Goal: Task Accomplishment & Management: Manage account settings

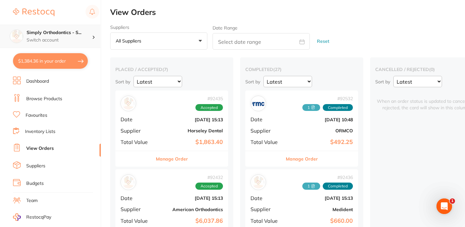
click at [78, 34] on h4 "Simply Orthodontics - S..." at bounding box center [59, 32] width 65 height 6
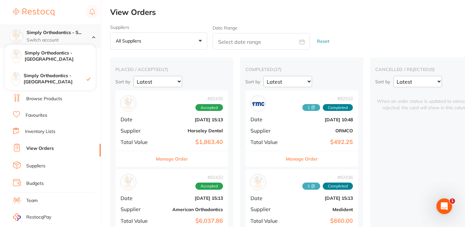
click at [78, 34] on h4 "Simply Orthodontics - S..." at bounding box center [59, 32] width 65 height 6
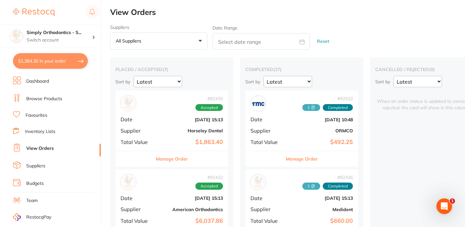
click at [42, 131] on link "Inventory Lists" at bounding box center [40, 131] width 30 height 6
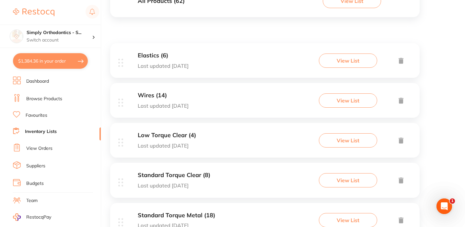
scroll to position [89, 0]
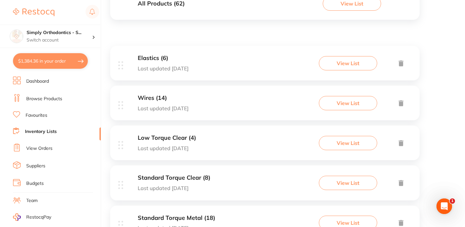
click at [39, 115] on link "Favourites" at bounding box center [37, 115] width 22 height 6
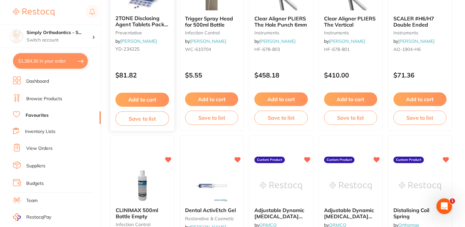
scroll to position [443, 0]
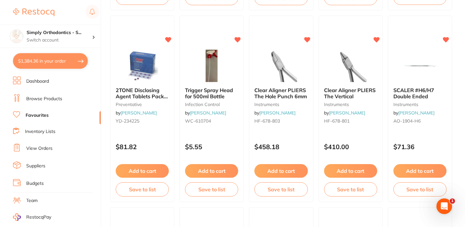
click at [38, 133] on link "Inventory Lists" at bounding box center [40, 131] width 30 height 6
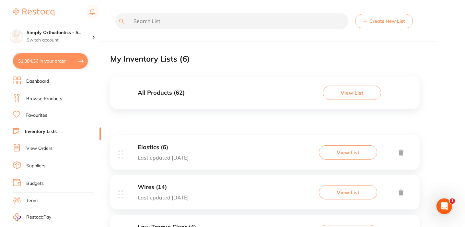
click at [375, 23] on button "Create New List" at bounding box center [384, 21] width 58 height 14
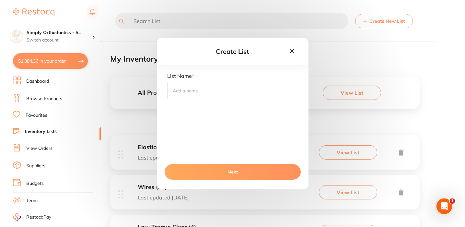
click at [221, 95] on input "text" at bounding box center [232, 90] width 131 height 17
type input "A"
type input "Adhesives/Primers"
click at [255, 171] on button "Next" at bounding box center [232, 172] width 136 height 16
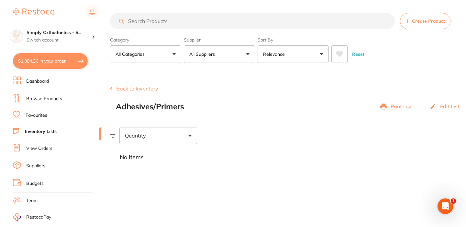
click at [180, 28] on input "search" at bounding box center [252, 21] width 285 height 16
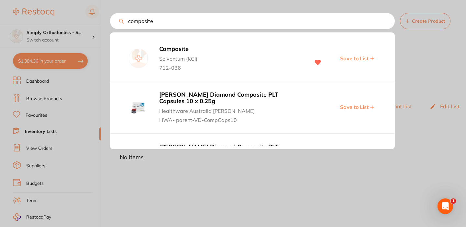
click at [350, 59] on span "Save to List" at bounding box center [354, 58] width 28 height 6
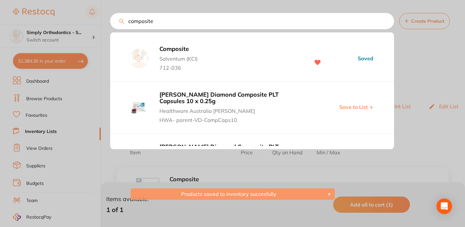
click at [205, 24] on input "composite" at bounding box center [252, 21] width 284 height 16
type input "c"
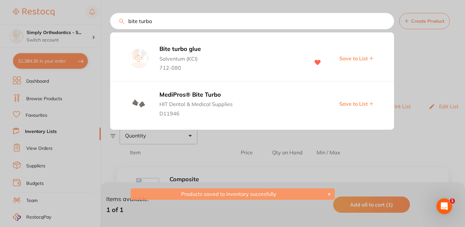
type input "bite turbo"
click at [352, 58] on span "Save to List" at bounding box center [353, 58] width 28 height 6
click at [166, 21] on input "bite turbo" at bounding box center [252, 21] width 284 height 16
drag, startPoint x: 160, startPoint y: 23, endPoint x: 102, endPoint y: 20, distance: 58.0
click at [110, 20] on div "bite turbo Bite turbo glue Solventum (KCI) 712-080 Saved MediPros® Bite Turbo H…" at bounding box center [252, 21] width 284 height 16
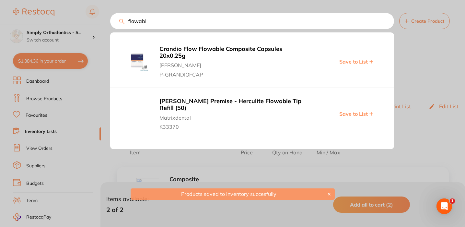
type input "flowable"
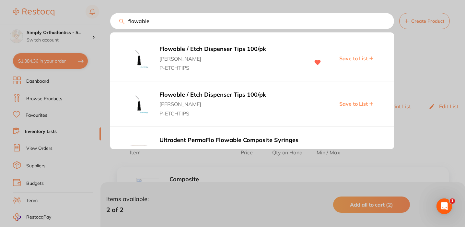
click at [385, 22] on input "flowable" at bounding box center [252, 21] width 284 height 16
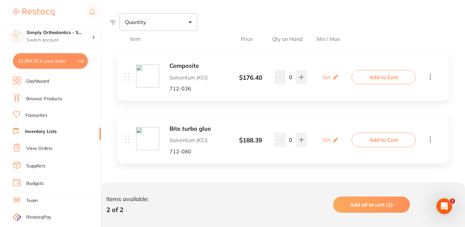
scroll to position [113, 0]
click at [42, 96] on link "Browse Products" at bounding box center [44, 98] width 36 height 6
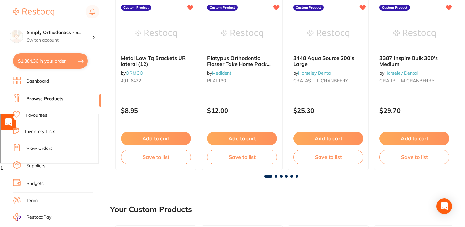
click at [38, 115] on link "Favourites" at bounding box center [37, 115] width 22 height 6
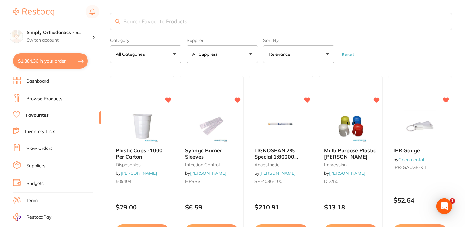
click at [145, 22] on input "search" at bounding box center [281, 21] width 342 height 17
type input "d"
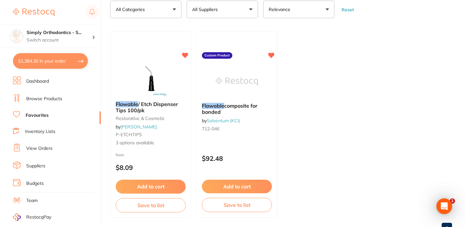
scroll to position [49, 0]
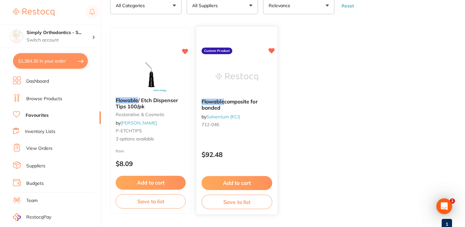
type input "flowable"
click at [240, 184] on button "Add to cart" at bounding box center [236, 183] width 71 height 14
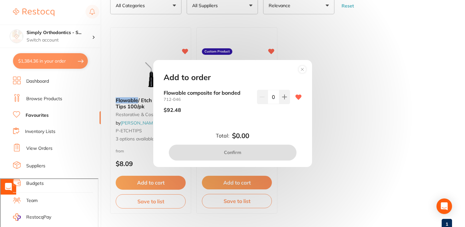
click at [305, 70] on circle at bounding box center [301, 69] width 7 height 7
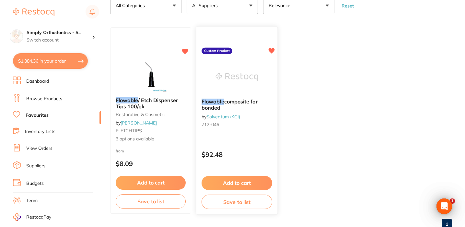
scroll to position [0, 0]
click at [247, 203] on button "Save to list" at bounding box center [236, 201] width 71 height 15
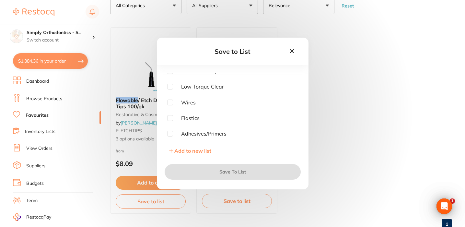
scroll to position [35, 0]
click at [172, 132] on input "checkbox" at bounding box center [170, 134] width 6 height 6
checkbox input "true"
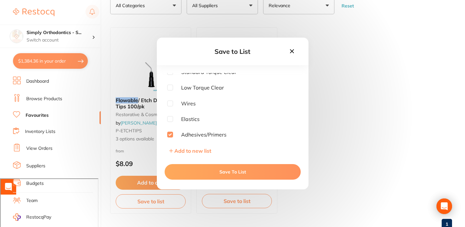
click at [216, 176] on button "Save To List" at bounding box center [232, 172] width 136 height 16
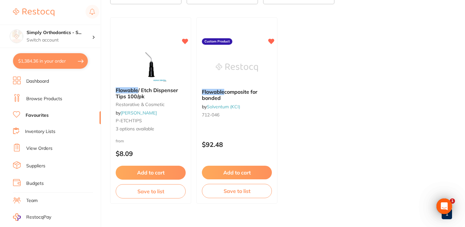
scroll to position [60, 0]
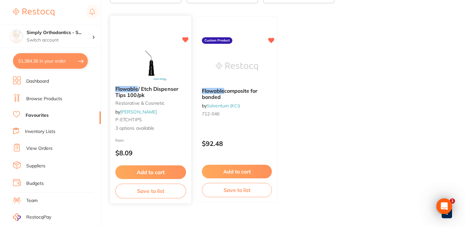
click at [140, 173] on button "Add to cart" at bounding box center [150, 172] width 71 height 14
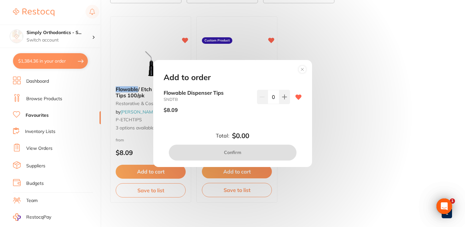
scroll to position [0, 0]
click at [298, 74] on icon at bounding box center [302, 69] width 10 height 10
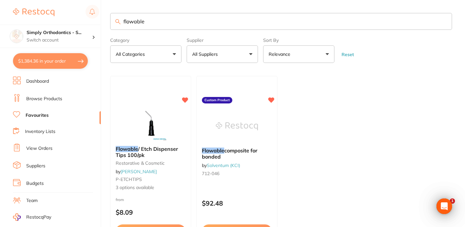
click at [139, 19] on input "flowable" at bounding box center [281, 21] width 342 height 17
drag, startPoint x: 159, startPoint y: 24, endPoint x: 113, endPoint y: 24, distance: 46.3
click at [113, 24] on input "flowable" at bounding box center [281, 21] width 342 height 17
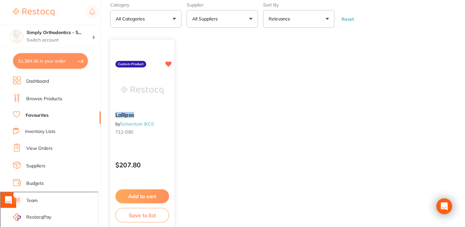
type input "lollipop"
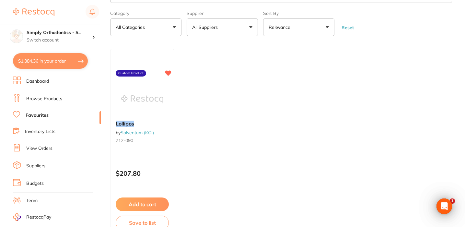
scroll to position [37, 0]
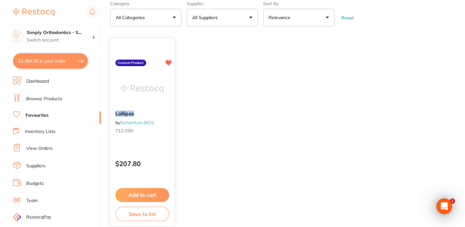
click at [147, 212] on button "Save to list" at bounding box center [142, 213] width 54 height 15
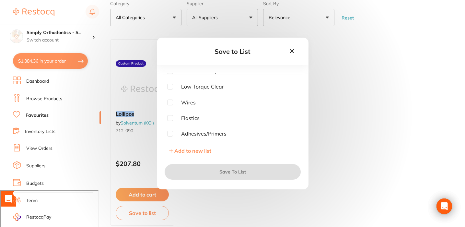
scroll to position [35, 0]
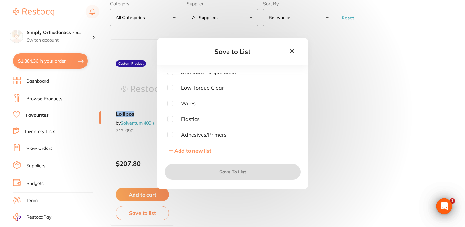
click at [173, 132] on span "Adhesives/Primers" at bounding box center [199, 134] width 53 height 6
click at [170, 134] on input "checkbox" at bounding box center [170, 134] width 6 height 6
checkbox input "true"
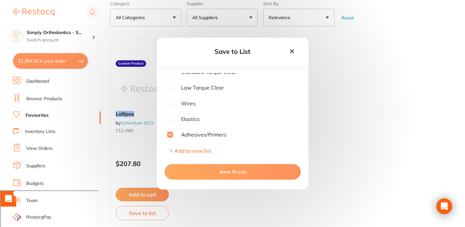
click at [205, 173] on button "Save To List" at bounding box center [232, 172] width 136 height 16
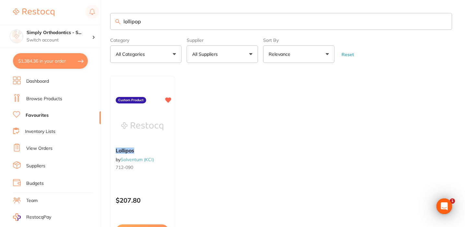
click at [195, 28] on input "lollipop" at bounding box center [281, 21] width 342 height 17
drag, startPoint x: 195, startPoint y: 28, endPoint x: 86, endPoint y: 27, distance: 108.8
click at [86, 27] on div "$1,384.36 Simply Orthodontics - S... Switch account Simply Orthodontics - Sunbu…" at bounding box center [232, 113] width 465 height 227
drag, startPoint x: 143, startPoint y: 24, endPoint x: 109, endPoint y: 23, distance: 34.3
click at [109, 23] on div "$1,384.36 Simply Orthodontics - S... Switch account Simply Orthodontics - Sunbu…" at bounding box center [232, 113] width 465 height 227
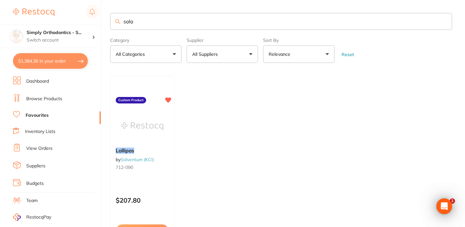
type input "solo"
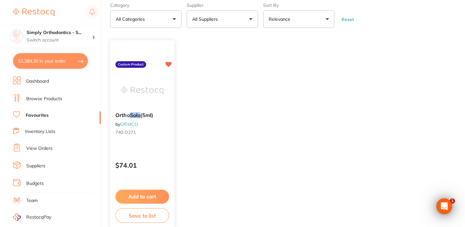
click at [132, 213] on div "Ortho Solo (5ml) by ORMCO 740-0271 Custom Product $74.01 Add to cart Save to li…" at bounding box center [142, 134] width 65 height 188
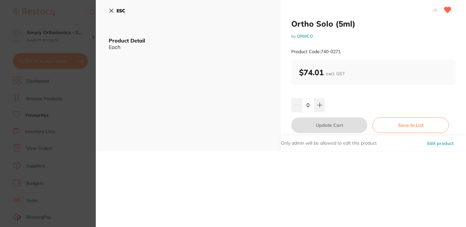
click at [110, 11] on icon at bounding box center [112, 11] width 4 height 4
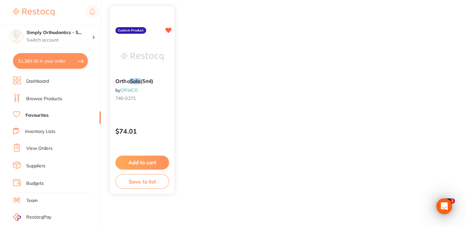
click at [150, 183] on button "Save to list" at bounding box center [142, 181] width 54 height 15
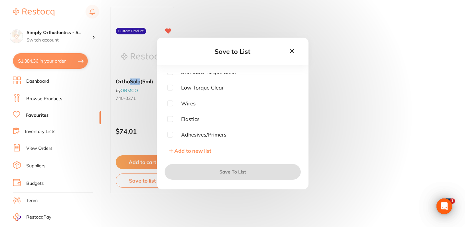
click at [169, 133] on input "checkbox" at bounding box center [170, 134] width 6 height 6
checkbox input "true"
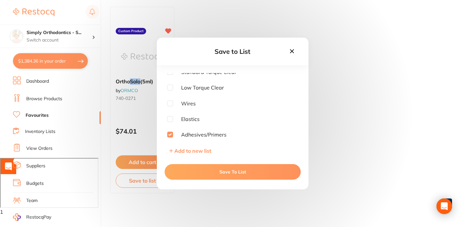
click at [200, 171] on button "Save To List" at bounding box center [232, 172] width 136 height 16
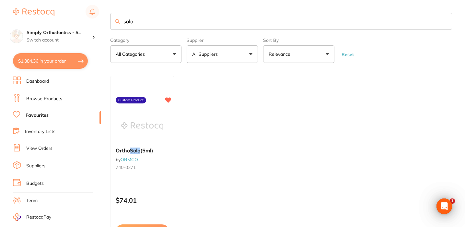
click at [152, 23] on input "solo" at bounding box center [281, 21] width 342 height 17
drag, startPoint x: 148, startPoint y: 23, endPoint x: 113, endPoint y: 22, distance: 35.0
click at [113, 22] on input "solo" at bounding box center [281, 21] width 342 height 17
type input "mip"
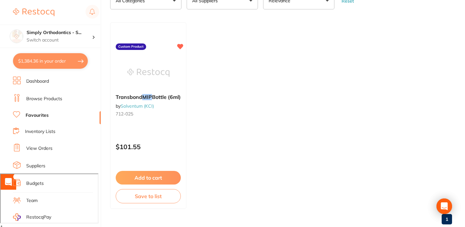
click at [144, 201] on button "Save to list" at bounding box center [148, 196] width 65 height 14
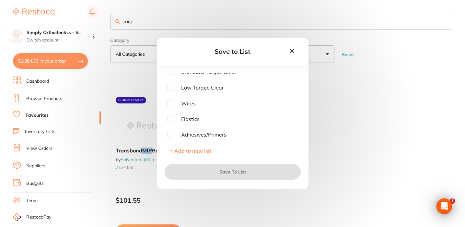
click at [171, 134] on input "checkbox" at bounding box center [170, 134] width 6 height 6
checkbox input "true"
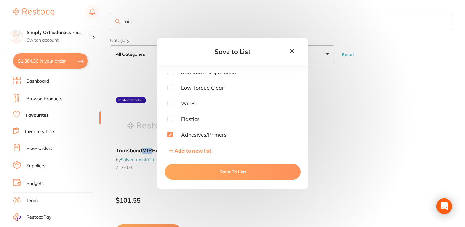
click at [221, 174] on button "Save To List" at bounding box center [232, 172] width 136 height 16
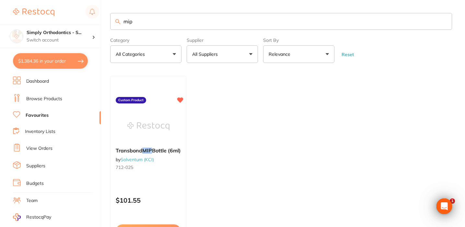
click at [150, 22] on input "mip" at bounding box center [281, 21] width 342 height 17
drag, startPoint x: 150, startPoint y: 22, endPoint x: 118, endPoint y: 22, distance: 31.4
click at [118, 22] on div "mip" at bounding box center [281, 21] width 342 height 17
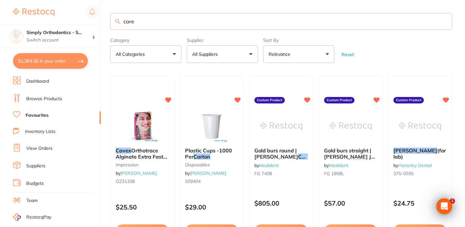
click at [137, 23] on input "care" at bounding box center [281, 21] width 342 height 17
drag, startPoint x: 137, startPoint y: 23, endPoint x: 119, endPoint y: 22, distance: 17.9
click at [119, 22] on div "care" at bounding box center [281, 21] width 342 height 17
type input "transbond"
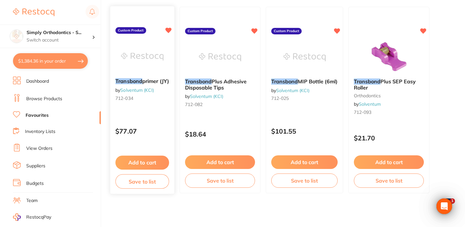
click at [149, 180] on button "Save to list" at bounding box center [142, 181] width 54 height 15
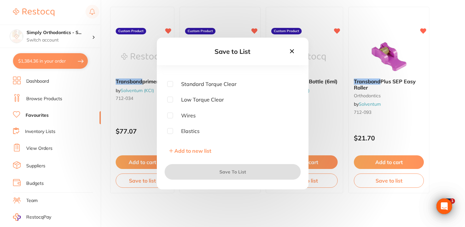
scroll to position [30, 0]
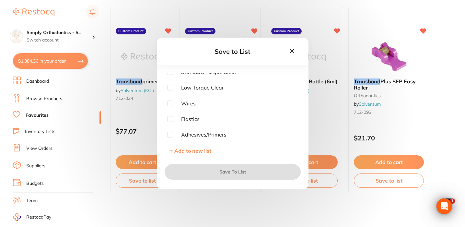
click at [171, 133] on input "checkbox" at bounding box center [170, 134] width 6 height 6
checkbox input "true"
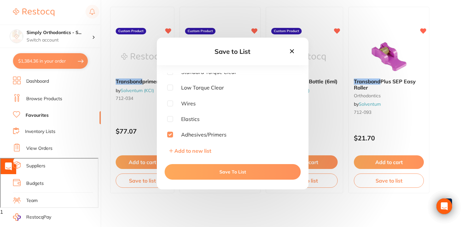
click at [191, 172] on button "Save To List" at bounding box center [232, 172] width 136 height 16
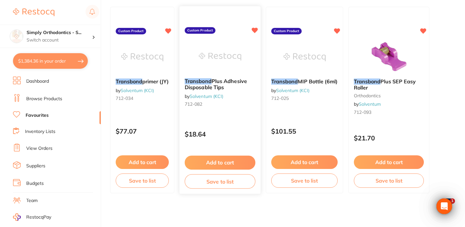
click at [217, 184] on button "Save to list" at bounding box center [220, 181] width 71 height 15
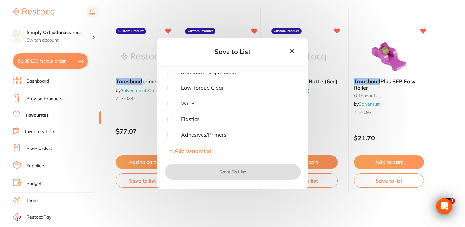
click at [170, 134] on input "checkbox" at bounding box center [170, 134] width 6 height 6
checkbox input "true"
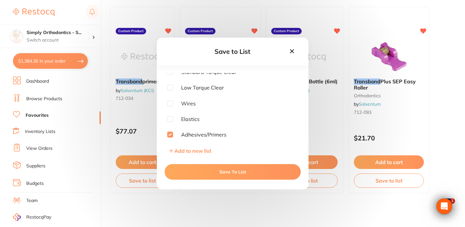
click at [219, 174] on button "Save To List" at bounding box center [232, 172] width 136 height 16
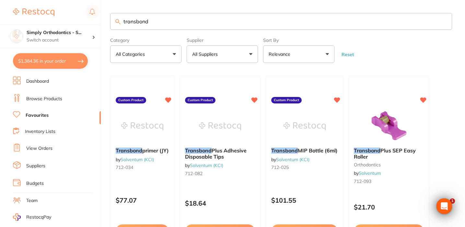
click at [154, 21] on input "transbond" at bounding box center [281, 21] width 342 height 17
type input "t"
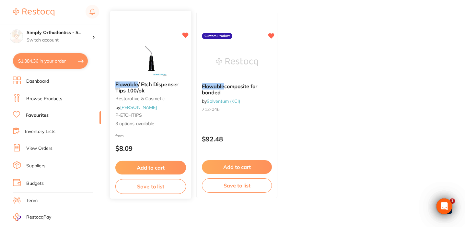
scroll to position [0, 0]
click at [144, 189] on button "Save to list" at bounding box center [150, 186] width 71 height 15
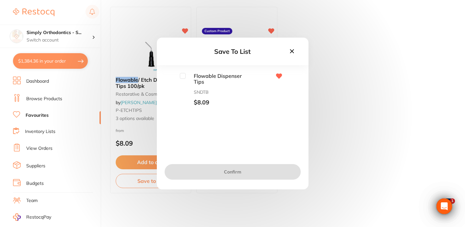
scroll to position [70, 0]
click at [291, 52] on icon at bounding box center [291, 51] width 7 height 7
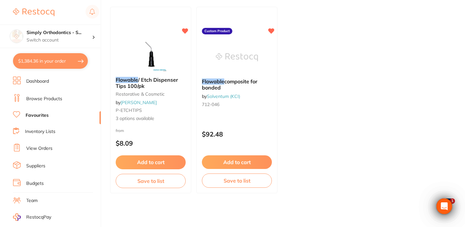
scroll to position [0, 0]
click at [148, 184] on button "Save to list" at bounding box center [150, 181] width 71 height 15
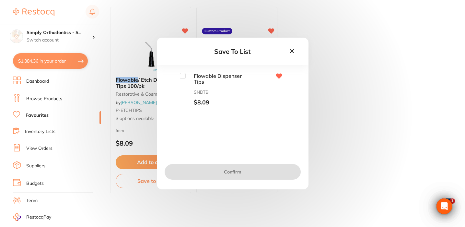
click at [291, 52] on icon at bounding box center [291, 51] width 4 height 4
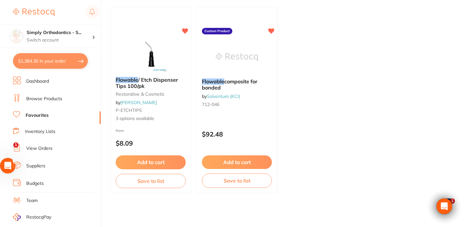
scroll to position [41, 0]
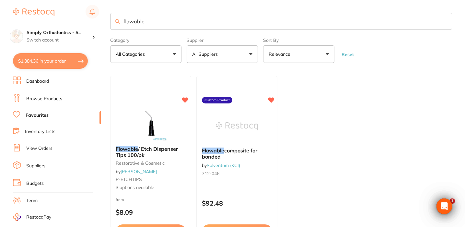
drag, startPoint x: 150, startPoint y: 23, endPoint x: 106, endPoint y: 17, distance: 44.5
click at [106, 17] on div "$1,384.36 Simply Orthodontics - S... Switch account Simply Orthodontics - Sunbu…" at bounding box center [232, 113] width 465 height 227
type input "tips"
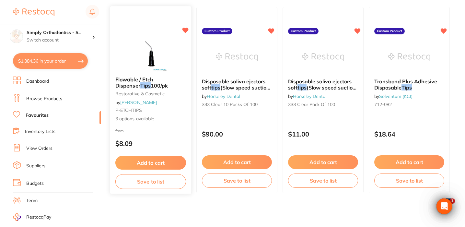
click at [150, 183] on button "Save to list" at bounding box center [150, 181] width 71 height 15
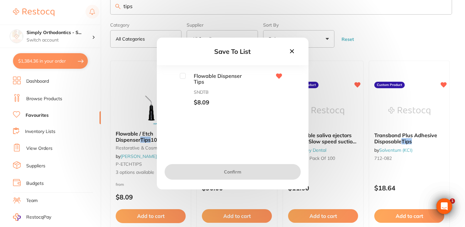
click at [183, 77] on input "checkbox" at bounding box center [183, 76] width 6 height 6
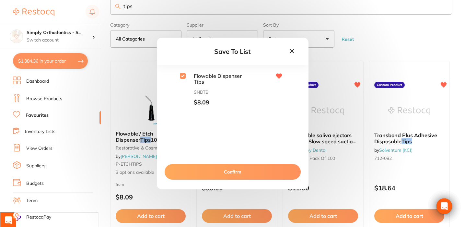
click at [183, 77] on input "checkbox" at bounding box center [183, 76] width 6 height 6
checkbox input "false"
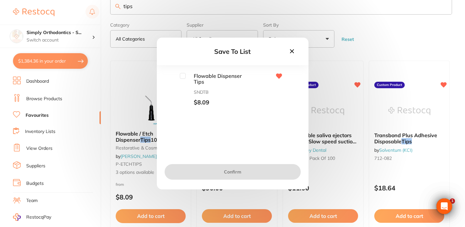
click at [291, 50] on icon at bounding box center [291, 51] width 7 height 7
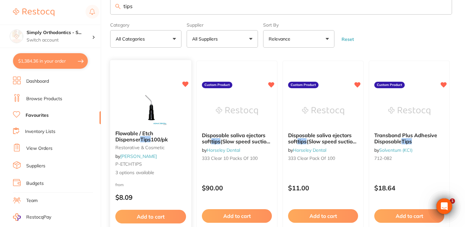
click at [168, 113] on img at bounding box center [150, 108] width 42 height 33
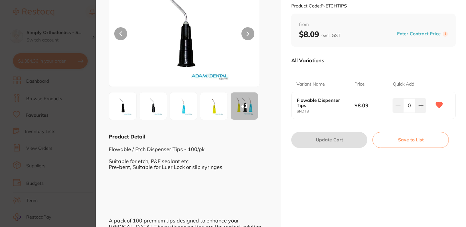
click at [394, 140] on button "Save to List" at bounding box center [411, 140] width 76 height 16
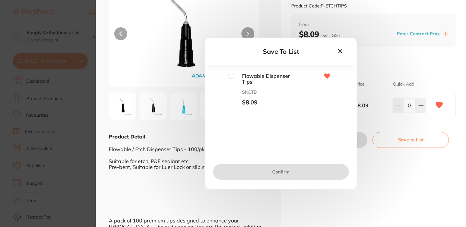
click at [232, 77] on input "checkbox" at bounding box center [231, 76] width 6 height 6
checkbox input "true"
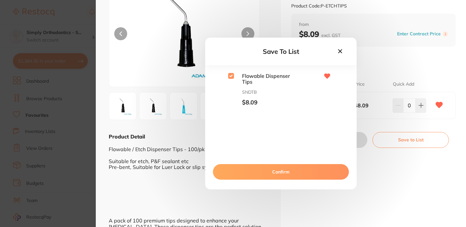
click at [275, 178] on button "Confirm" at bounding box center [281, 172] width 136 height 16
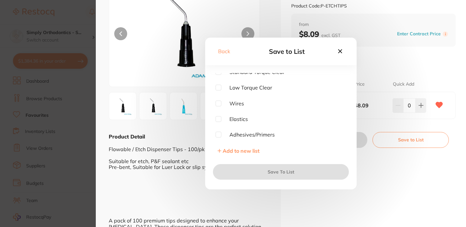
click at [216, 135] on input "checkbox" at bounding box center [219, 134] width 6 height 6
checkbox input "true"
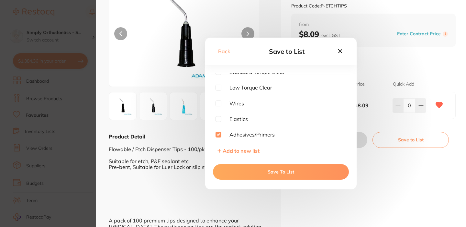
click at [240, 178] on button "Save To List" at bounding box center [281, 172] width 136 height 16
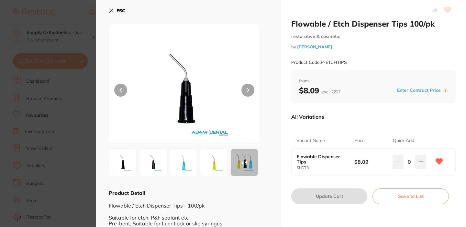
click at [121, 11] on b "ESC" at bounding box center [121, 11] width 9 height 6
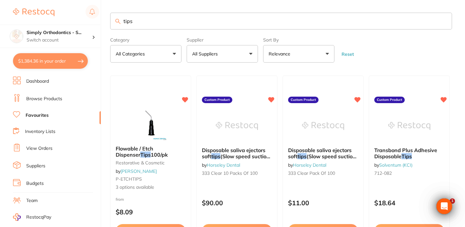
click at [43, 129] on link "Inventory Lists" at bounding box center [40, 131] width 30 height 6
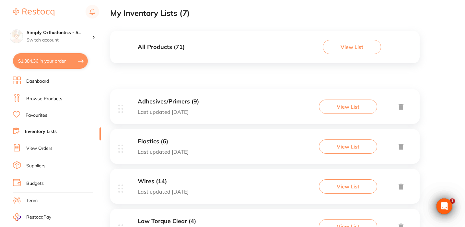
click at [188, 113] on p "Last updated [DATE]" at bounding box center [168, 112] width 61 height 6
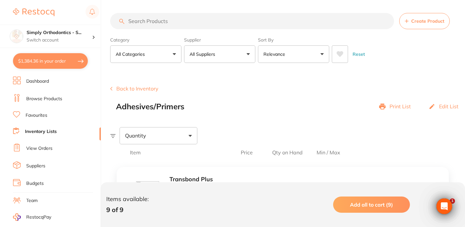
click at [147, 90] on button "Back to Inventory" at bounding box center [134, 88] width 48 height 6
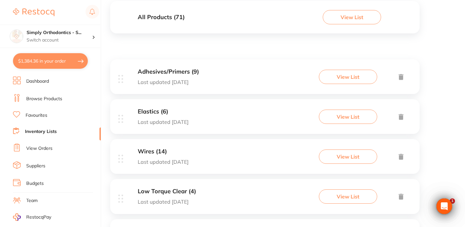
scroll to position [76, 0]
click at [73, 45] on div "Simply Orthodontics - S... Switch account" at bounding box center [50, 36] width 100 height 23
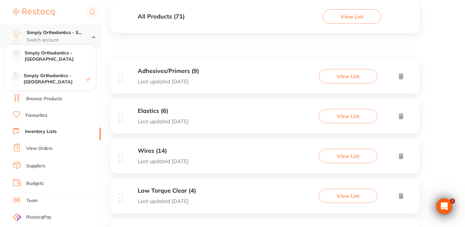
click at [92, 37] on icon at bounding box center [93, 37] width 3 height 2
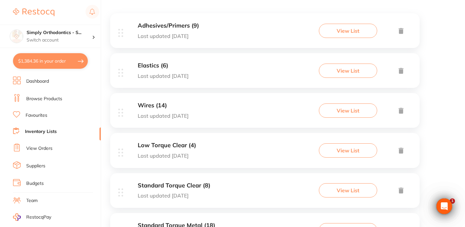
scroll to position [121, 0]
click at [43, 111] on li "Favourites" at bounding box center [57, 115] width 88 height 8
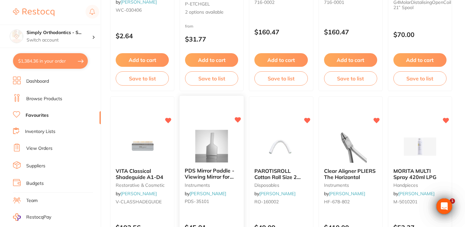
scroll to position [742, 0]
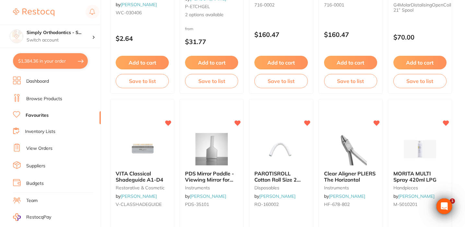
click at [38, 130] on link "Inventory Lists" at bounding box center [40, 131] width 30 height 6
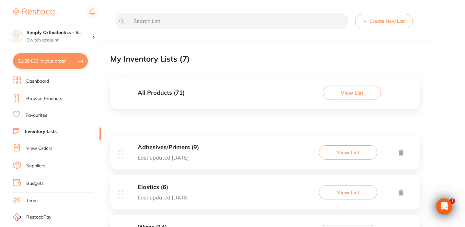
click at [169, 151] on div "Adhesives/Primers (9) Last updated today" at bounding box center [168, 152] width 61 height 17
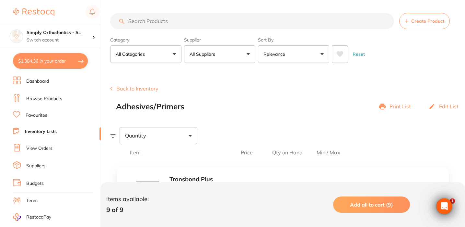
click at [159, 24] on input "search" at bounding box center [252, 21] width 284 height 16
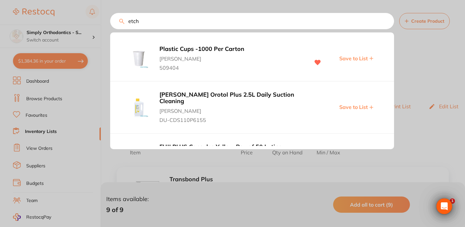
type input "etch"
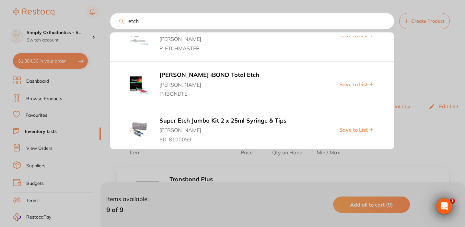
scroll to position [259, 0]
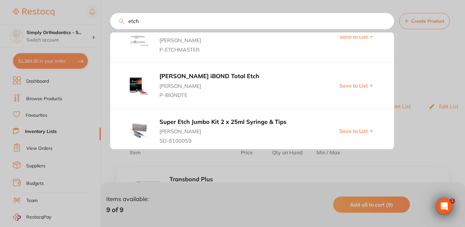
click at [386, 21] on input "etch" at bounding box center [252, 21] width 284 height 16
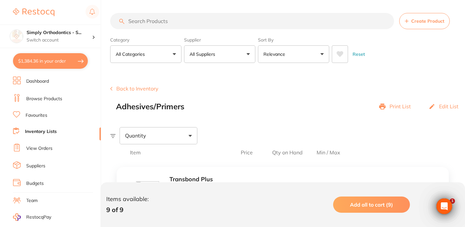
click at [224, 59] on button "All Suppliers" at bounding box center [219, 53] width 71 height 17
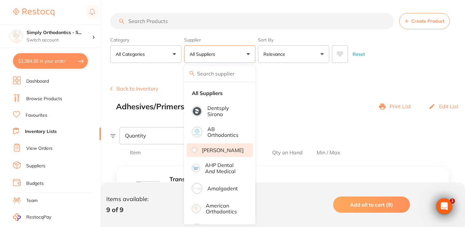
click at [215, 149] on li "[PERSON_NAME]" at bounding box center [219, 150] width 66 height 14
click at [159, 21] on input "search" at bounding box center [252, 21] width 284 height 16
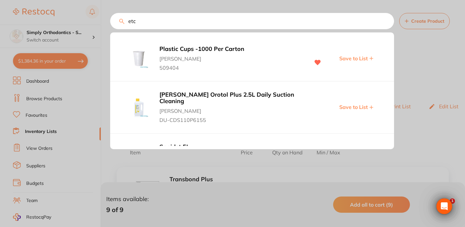
type input "etch"
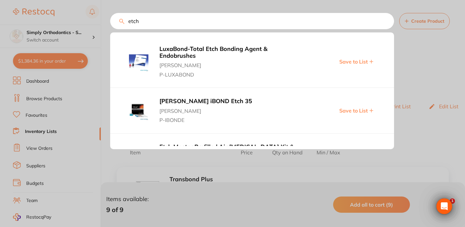
scroll to position [0, 0]
click at [383, 21] on input "etch" at bounding box center [252, 21] width 284 height 16
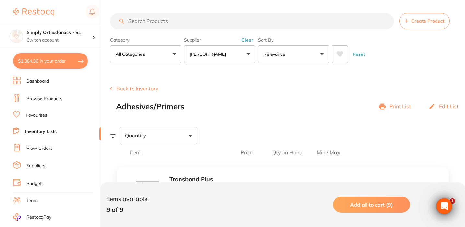
click at [210, 24] on input "search" at bounding box center [252, 21] width 284 height 16
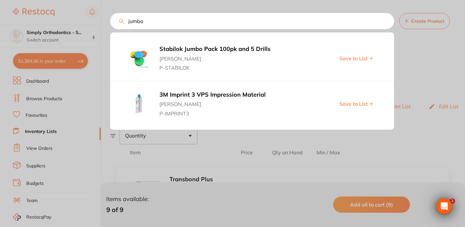
scroll to position [0, 0]
type input "jumbo"
click at [442, 66] on div at bounding box center [232, 113] width 465 height 227
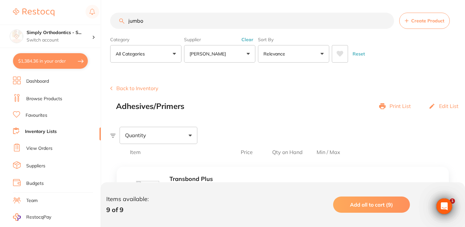
click at [31, 113] on link "Favourites" at bounding box center [37, 115] width 22 height 6
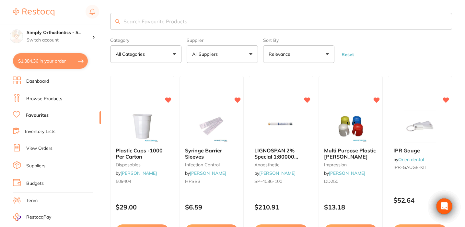
click at [152, 22] on input "search" at bounding box center [281, 21] width 342 height 17
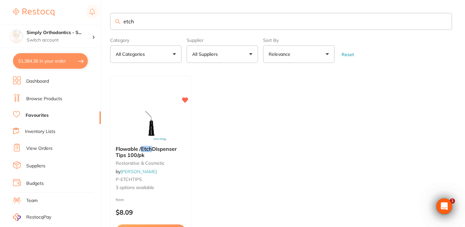
click at [156, 25] on input "etch" at bounding box center [281, 21] width 342 height 17
click at [138, 21] on input "jumbpo" at bounding box center [281, 21] width 343 height 17
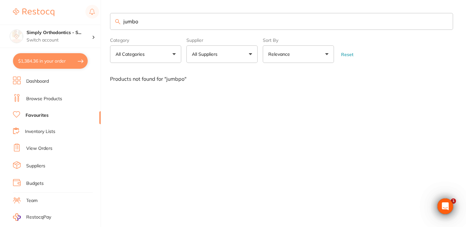
type input "jumbo"
click at [29, 101] on li "Browse Products" at bounding box center [57, 99] width 88 height 10
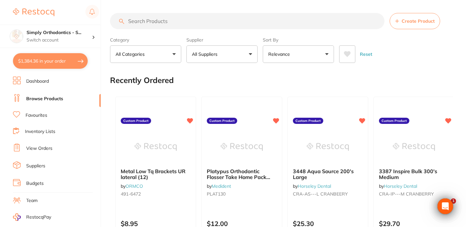
click at [183, 26] on input "search" at bounding box center [247, 21] width 275 height 16
type input "etch"
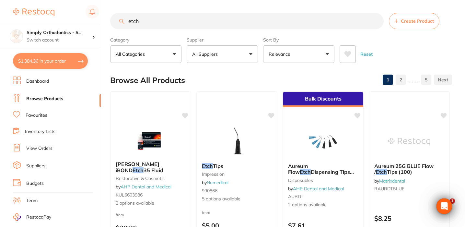
click at [218, 52] on p "All Suppliers" at bounding box center [206, 54] width 28 height 6
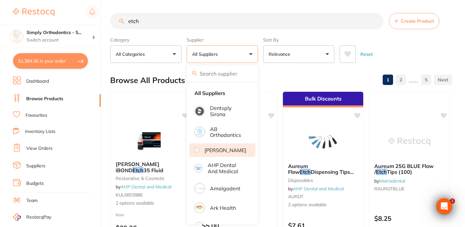
click at [219, 151] on p "[PERSON_NAME]" at bounding box center [225, 150] width 42 height 6
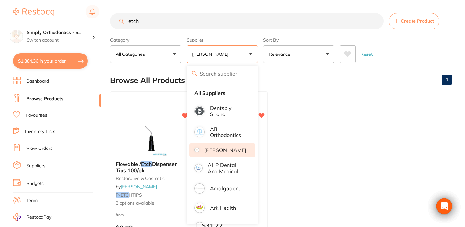
click at [351, 126] on ul "Flowable / Etch Dispenser Tips 100/pk restorative & cosmetic by Adam Dental P-E…" at bounding box center [281, 184] width 342 height 186
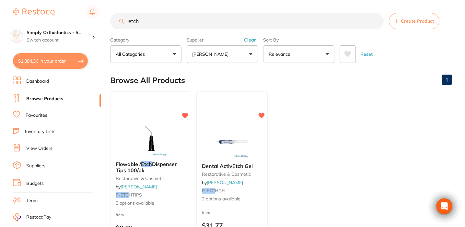
click at [351, 126] on ul "Flowable / Etch Dispenser Tips 100/pk restorative & cosmetic by Adam Dental P-E…" at bounding box center [281, 184] width 342 height 186
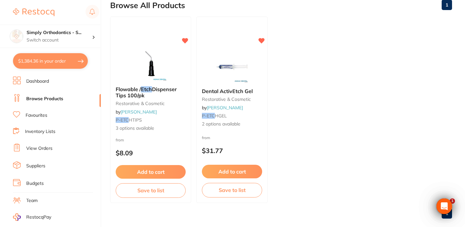
scroll to position [75, 0]
click at [226, 193] on button "Save to list" at bounding box center [231, 190] width 61 height 15
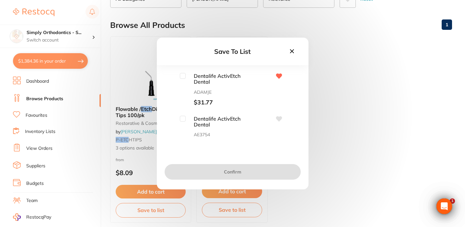
scroll to position [52, 0]
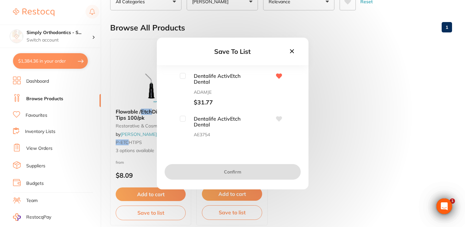
click at [183, 77] on input "checkbox" at bounding box center [183, 76] width 6 height 6
checkbox input "true"
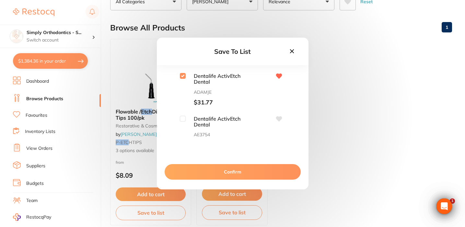
click at [232, 174] on button "Confirm" at bounding box center [232, 172] width 136 height 16
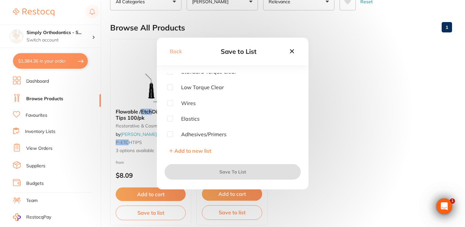
scroll to position [35, 0]
click at [171, 131] on input "checkbox" at bounding box center [170, 134] width 6 height 6
checkbox input "true"
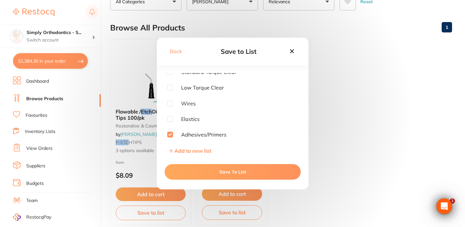
click at [218, 174] on button "Save To List" at bounding box center [232, 172] width 136 height 16
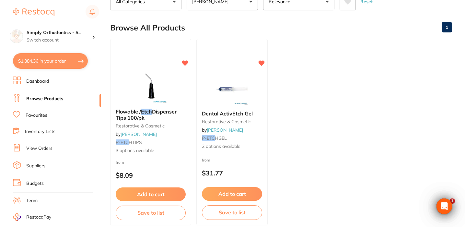
click at [34, 112] on link "Favourites" at bounding box center [37, 115] width 22 height 6
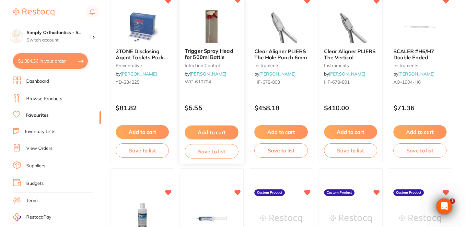
scroll to position [482, 0]
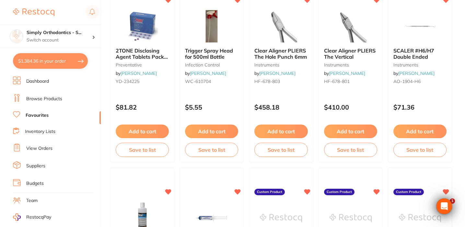
click at [44, 129] on link "Inventory Lists" at bounding box center [40, 131] width 30 height 6
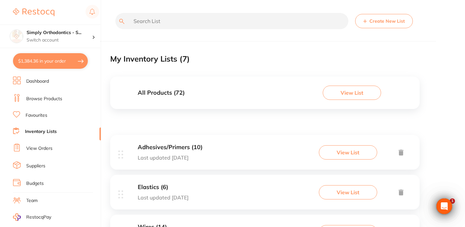
click at [376, 21] on button "Create New List" at bounding box center [384, 21] width 58 height 14
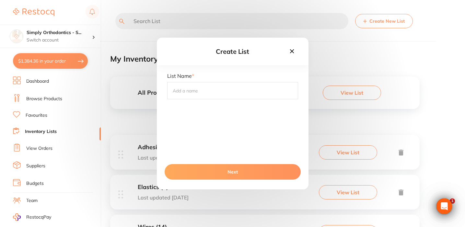
click at [218, 93] on input "text" at bounding box center [232, 90] width 131 height 17
type input "Gloves"
click at [218, 176] on button "Next" at bounding box center [232, 172] width 136 height 16
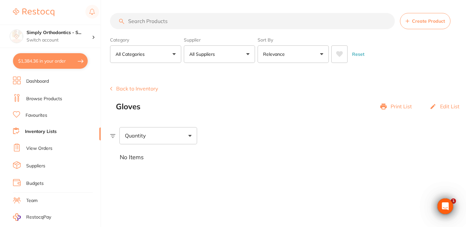
click at [195, 25] on input "search" at bounding box center [252, 21] width 285 height 16
click at [35, 114] on link "Favourites" at bounding box center [37, 115] width 22 height 6
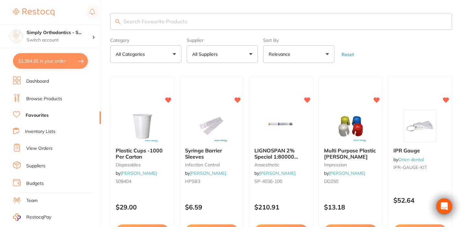
click at [176, 26] on input "search" at bounding box center [281, 21] width 342 height 17
click at [226, 60] on button "All Suppliers" at bounding box center [221, 53] width 71 height 17
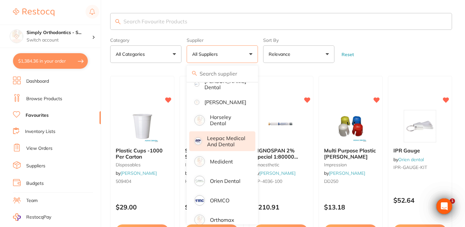
scroll to position [70, 0]
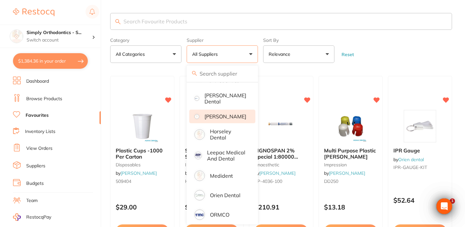
click at [221, 119] on p "[PERSON_NAME]" at bounding box center [225, 116] width 42 height 6
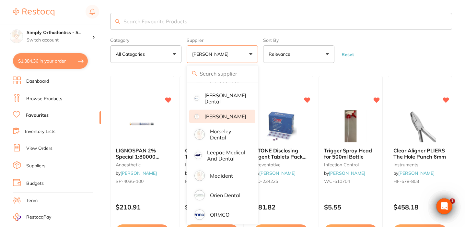
click at [392, 59] on form "Category All Categories All Categories anaesthetic disposables handpieces infec…" at bounding box center [281, 49] width 342 height 28
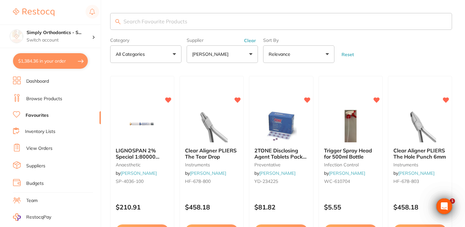
scroll to position [0, 0]
click at [222, 53] on p "[PERSON_NAME]" at bounding box center [211, 54] width 39 height 6
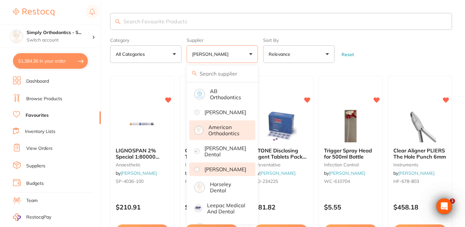
scroll to position [14, 0]
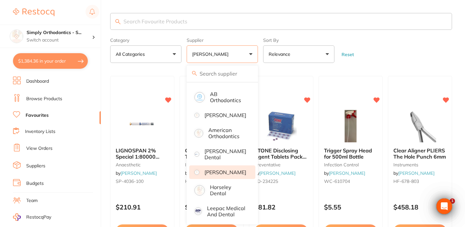
click at [211, 175] on p "[PERSON_NAME]" at bounding box center [225, 172] width 42 height 6
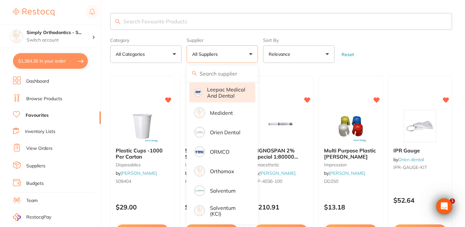
scroll to position [142, 0]
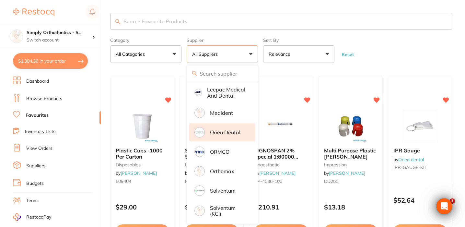
click at [227, 133] on p "Orien dental" at bounding box center [225, 132] width 30 height 6
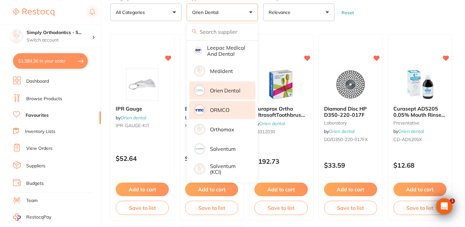
scroll to position [0, 0]
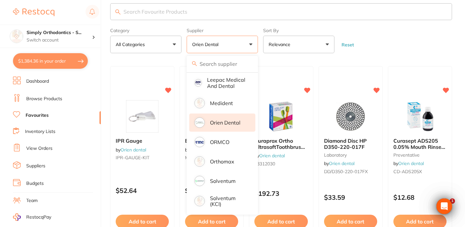
click at [228, 125] on p "Orien dental" at bounding box center [225, 122] width 30 height 6
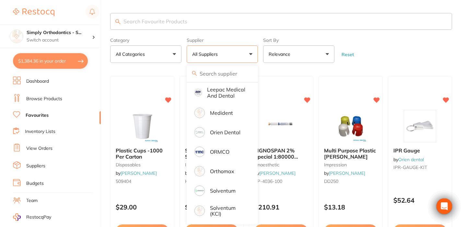
click at [191, 24] on input "search" at bounding box center [281, 21] width 342 height 17
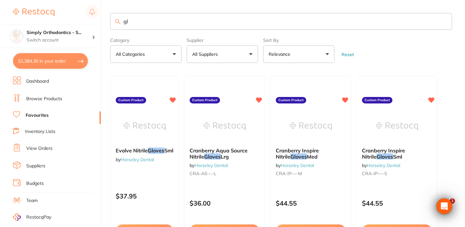
type input "g"
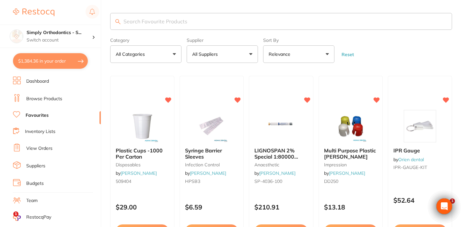
click at [233, 55] on button "All Suppliers" at bounding box center [221, 53] width 71 height 17
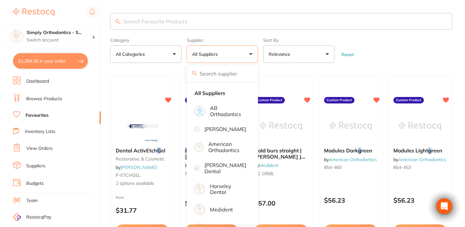
click at [247, 56] on button "All Suppliers" at bounding box center [221, 53] width 71 height 17
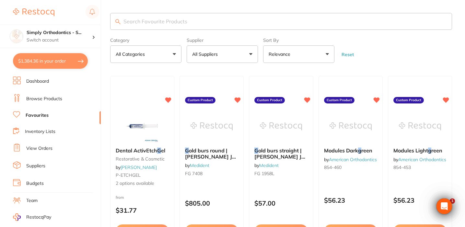
click at [237, 60] on button "All Suppliers" at bounding box center [221, 53] width 71 height 17
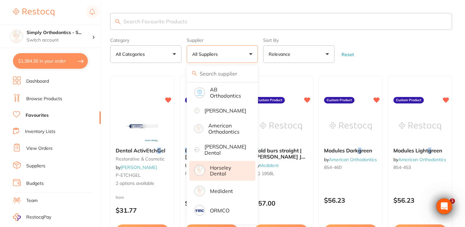
click at [216, 176] on p "Horseley Dental" at bounding box center [228, 170] width 36 height 12
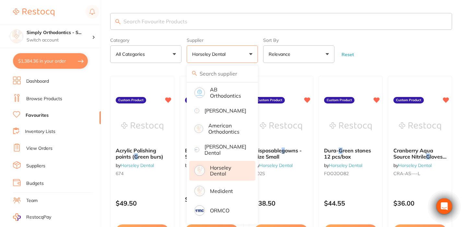
drag, startPoint x: 383, startPoint y: 36, endPoint x: 229, endPoint y: 47, distance: 154.5
click at [383, 36] on form "Category All Categories All Categories No categories found Clear Category false…" at bounding box center [281, 49] width 342 height 28
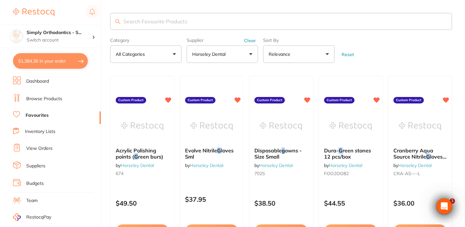
click at [183, 22] on input "search" at bounding box center [281, 21] width 342 height 17
type input "f"
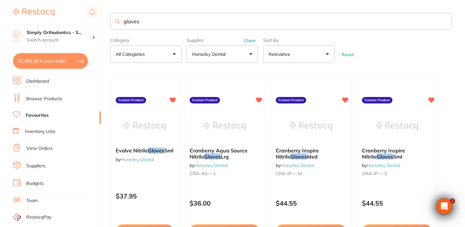
drag, startPoint x: 145, startPoint y: 24, endPoint x: 113, endPoint y: 24, distance: 31.7
click at [113, 24] on input "gloves" at bounding box center [281, 21] width 342 height 17
type input "inspire"
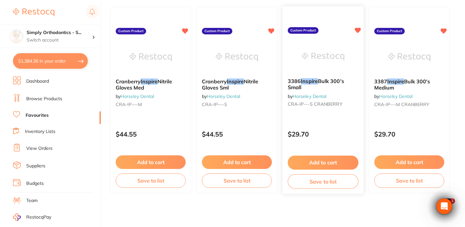
click at [310, 183] on button "Save to list" at bounding box center [322, 181] width 71 height 15
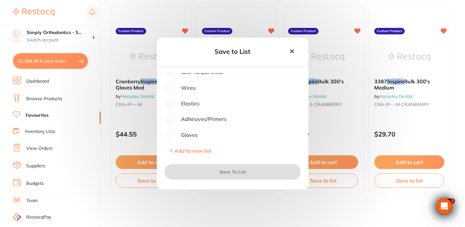
click at [170, 134] on input "checkbox" at bounding box center [170, 135] width 6 height 6
checkbox input "true"
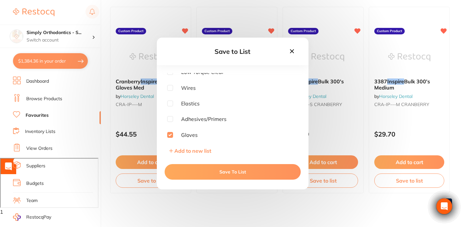
click at [220, 169] on button "Save To List" at bounding box center [232, 172] width 136 height 16
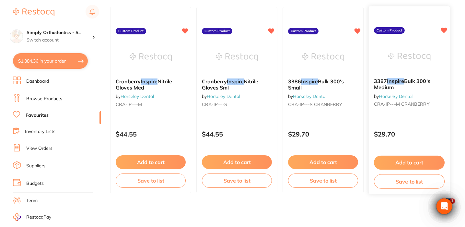
click at [406, 181] on button "Save to list" at bounding box center [409, 181] width 71 height 15
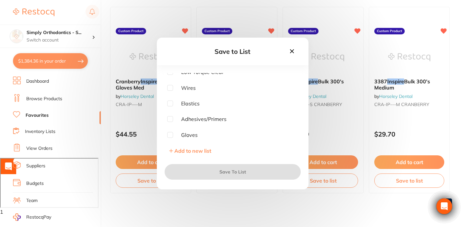
click at [169, 134] on input "checkbox" at bounding box center [170, 135] width 6 height 6
checkbox input "true"
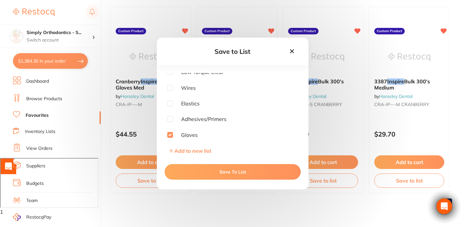
click at [202, 171] on button "Save To List" at bounding box center [232, 172] width 136 height 16
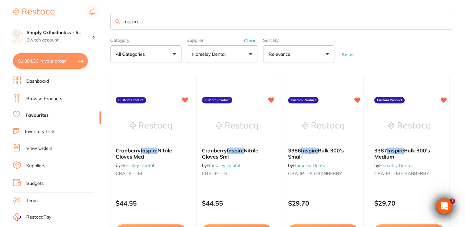
click at [144, 21] on input "inspire" at bounding box center [281, 21] width 342 height 17
type input "aqua"
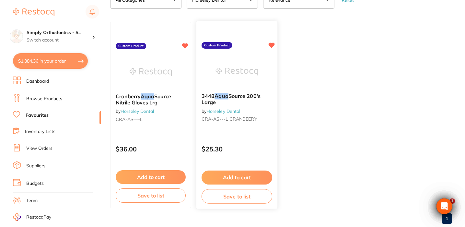
click at [232, 195] on button "Save to list" at bounding box center [236, 196] width 71 height 15
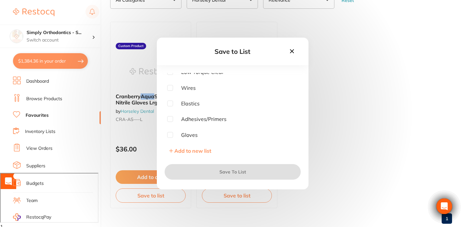
click at [168, 133] on input "checkbox" at bounding box center [170, 135] width 6 height 6
checkbox input "true"
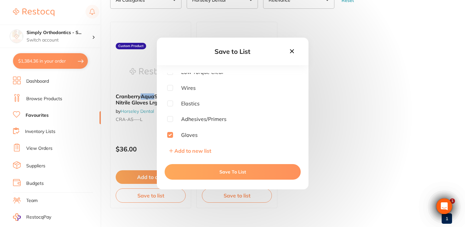
click at [207, 172] on button "Save To List" at bounding box center [232, 172] width 136 height 16
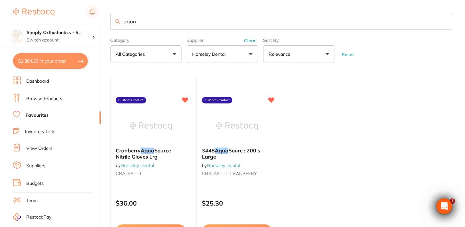
click at [47, 133] on link "Inventory Lists" at bounding box center [40, 131] width 30 height 6
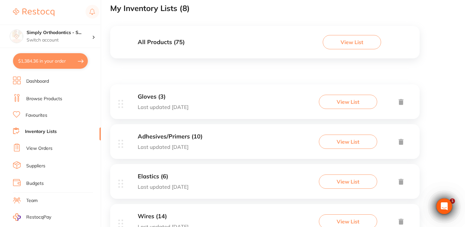
scroll to position [50, 0]
click at [172, 144] on p "Last updated [DATE]" at bounding box center [170, 147] width 65 height 6
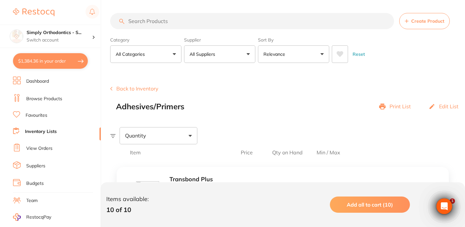
click at [52, 130] on link "Inventory Lists" at bounding box center [41, 131] width 32 height 6
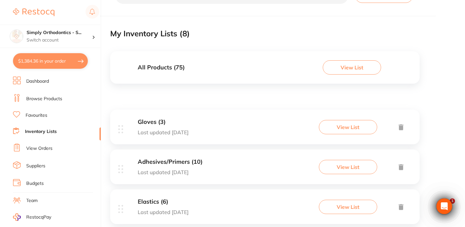
scroll to position [26, 0]
click at [37, 113] on link "Favourites" at bounding box center [37, 115] width 22 height 6
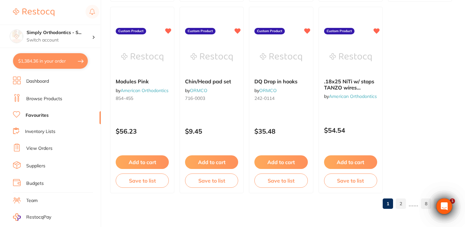
scroll to position [1983, 0]
click at [40, 127] on li "Inventory Lists" at bounding box center [57, 131] width 88 height 9
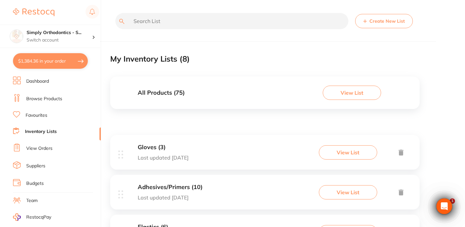
click at [386, 20] on button "Create New List" at bounding box center [384, 21] width 58 height 14
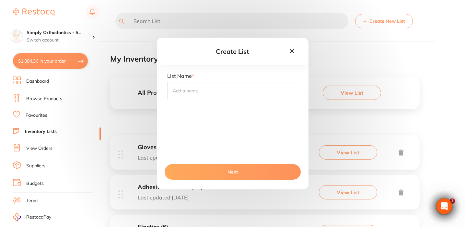
click at [220, 93] on input "text" at bounding box center [232, 90] width 131 height 17
type input "Modules"
click at [205, 175] on button "Next" at bounding box center [232, 172] width 136 height 16
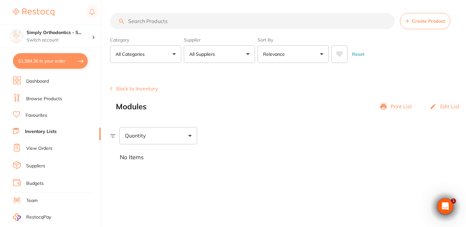
click at [36, 114] on link "Favourites" at bounding box center [37, 115] width 22 height 6
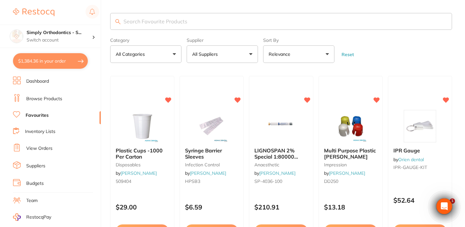
click at [245, 58] on button "All Suppliers" at bounding box center [221, 53] width 71 height 17
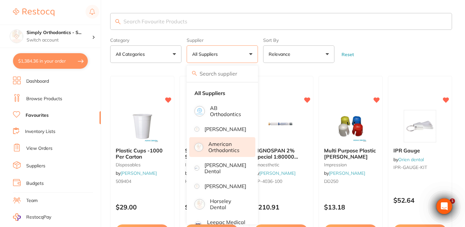
click at [225, 153] on p "American Orthodontics" at bounding box center [227, 147] width 38 height 12
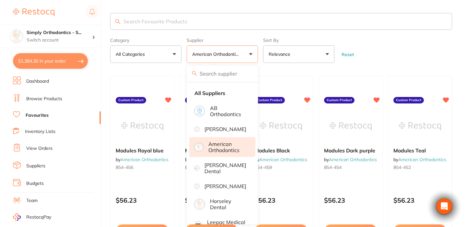
click at [248, 25] on input "search" at bounding box center [281, 21] width 342 height 17
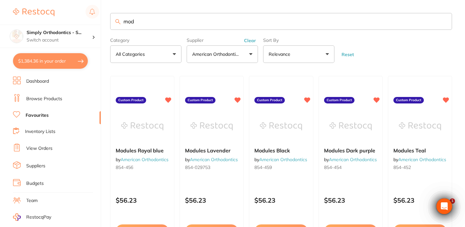
type input "mod"
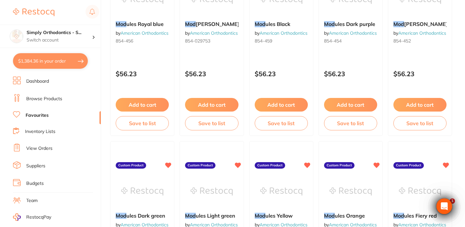
scroll to position [126, 0]
click at [156, 125] on button "Save to list" at bounding box center [142, 124] width 54 height 15
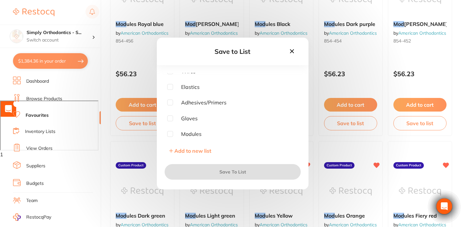
scroll to position [66, 0]
click at [168, 132] on input "checkbox" at bounding box center [170, 135] width 6 height 6
checkbox input "true"
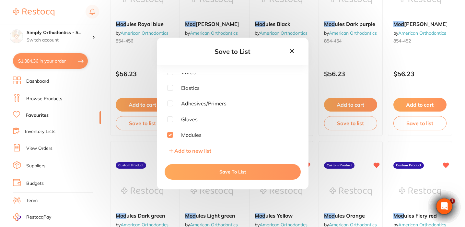
click at [189, 172] on button "Save To List" at bounding box center [232, 172] width 136 height 16
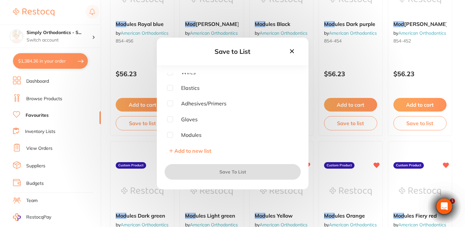
scroll to position [0, 0]
click at [171, 135] on input "checkbox" at bounding box center [170, 135] width 6 height 6
checkbox input "true"
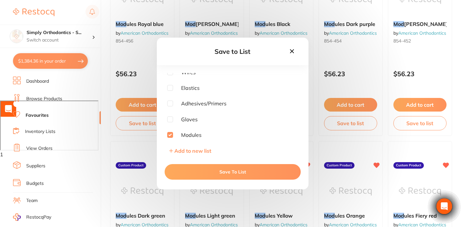
click at [196, 169] on button "Save To List" at bounding box center [232, 172] width 136 height 16
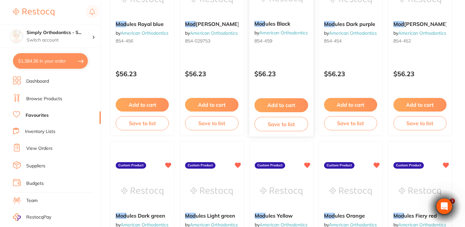
click at [273, 127] on button "Save to list" at bounding box center [281, 124] width 54 height 15
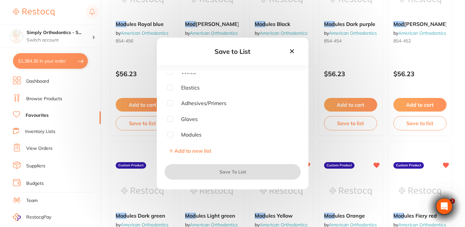
scroll to position [66, 0]
click at [168, 135] on input "checkbox" at bounding box center [170, 135] width 6 height 6
checkbox input "true"
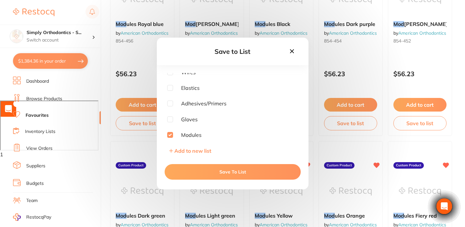
click at [200, 171] on button "Save To List" at bounding box center [232, 172] width 136 height 16
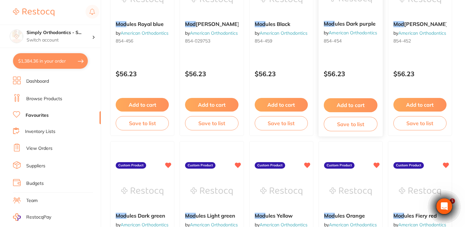
click at [346, 125] on button "Save to list" at bounding box center [350, 124] width 54 height 15
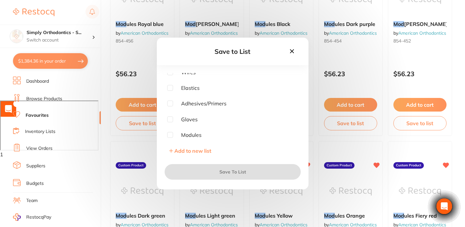
click at [172, 133] on input "checkbox" at bounding box center [170, 135] width 6 height 6
checkbox input "true"
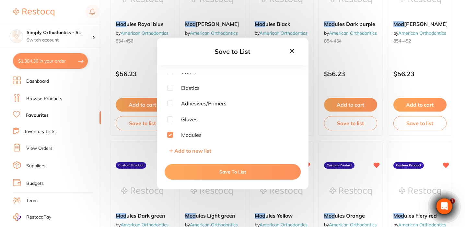
scroll to position [0, 0]
click at [200, 170] on button "Save To List" at bounding box center [232, 172] width 136 height 16
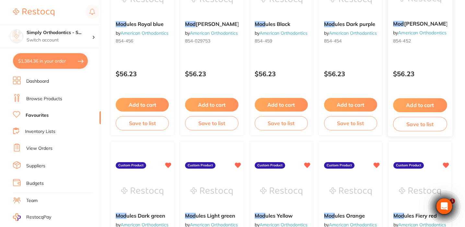
click at [407, 125] on button "Save to list" at bounding box center [420, 124] width 54 height 15
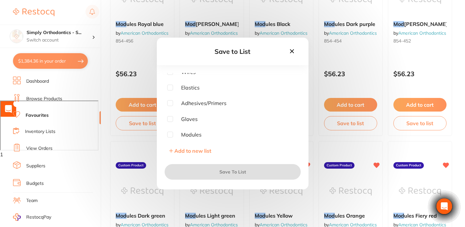
scroll to position [66, 0]
click at [189, 133] on span "Modules" at bounding box center [187, 135] width 28 height 6
click at [171, 134] on input "checkbox" at bounding box center [170, 135] width 6 height 6
checkbox input "true"
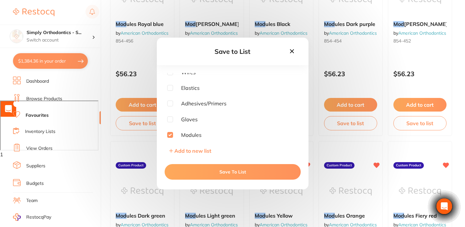
click at [195, 172] on button "Save To List" at bounding box center [232, 172] width 136 height 16
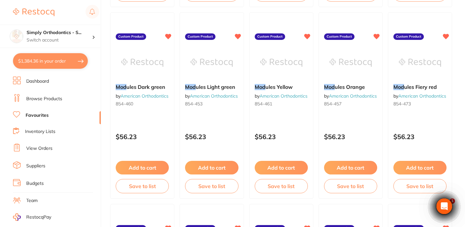
scroll to position [263, 0]
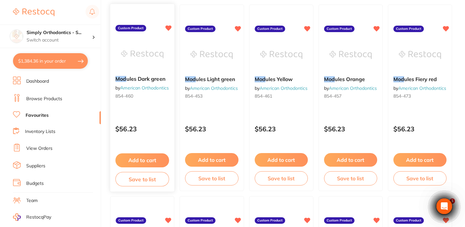
click at [136, 184] on button "Save to list" at bounding box center [142, 179] width 54 height 15
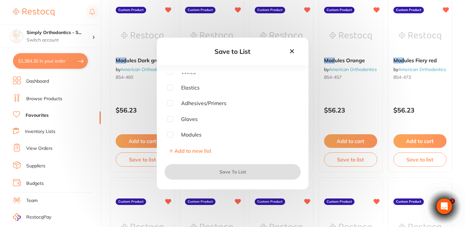
scroll to position [66, 0]
click at [171, 132] on input "checkbox" at bounding box center [170, 135] width 6 height 6
checkbox input "true"
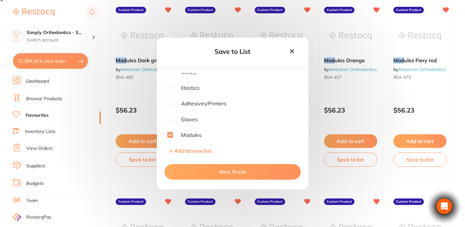
click at [199, 169] on button "Save To List" at bounding box center [232, 172] width 136 height 16
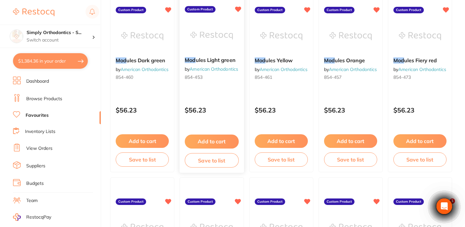
click at [214, 164] on button "Save to list" at bounding box center [212, 160] width 54 height 15
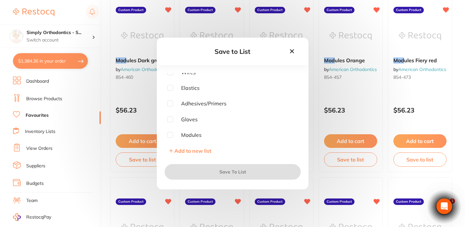
click at [170, 133] on input "checkbox" at bounding box center [170, 135] width 6 height 6
checkbox input "true"
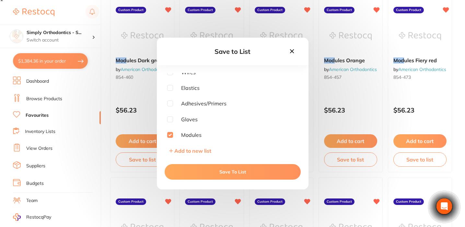
click at [197, 172] on button "Save To List" at bounding box center [232, 172] width 136 height 16
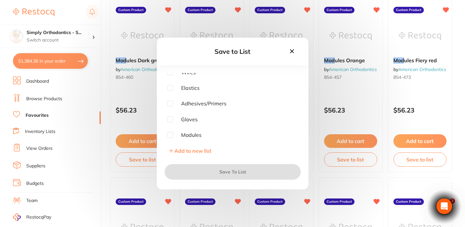
click at [170, 132] on input "checkbox" at bounding box center [170, 135] width 6 height 6
checkbox input "true"
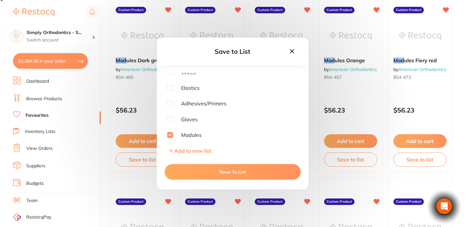
click at [206, 174] on button "Save To List" at bounding box center [232, 172] width 136 height 16
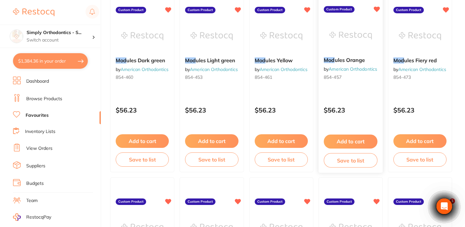
click at [338, 161] on button "Save to list" at bounding box center [350, 160] width 54 height 15
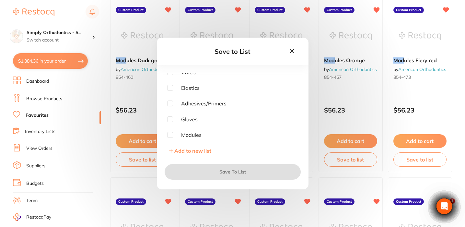
click at [171, 134] on input "checkbox" at bounding box center [170, 135] width 6 height 6
checkbox input "true"
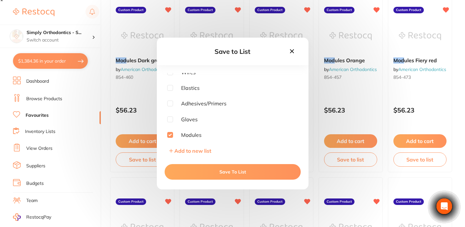
click at [195, 169] on button "Save To List" at bounding box center [232, 172] width 136 height 16
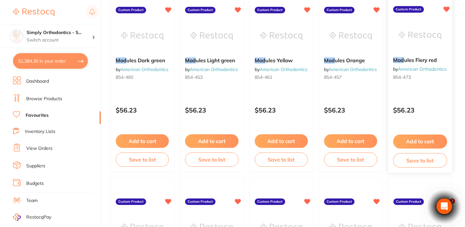
click at [403, 165] on button "Save to list" at bounding box center [420, 160] width 54 height 15
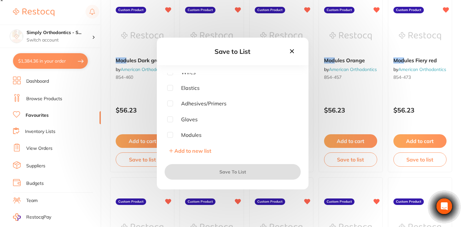
click at [171, 134] on input "checkbox" at bounding box center [170, 135] width 6 height 6
checkbox input "true"
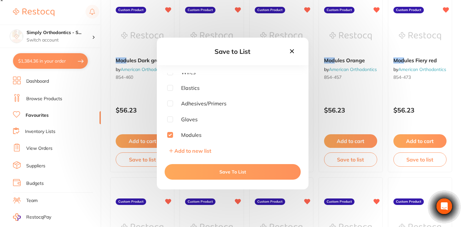
click at [221, 172] on button "Save To List" at bounding box center [232, 172] width 136 height 16
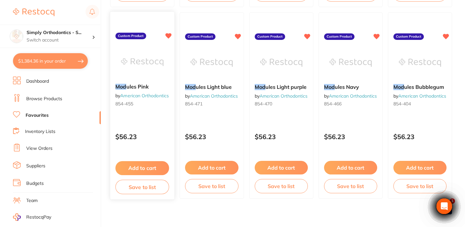
click at [140, 187] on button "Save to list" at bounding box center [142, 186] width 54 height 15
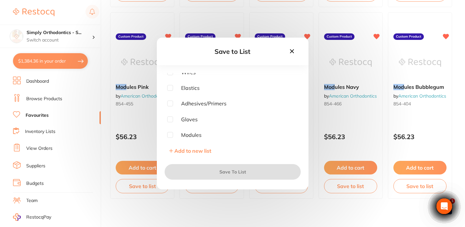
click at [170, 132] on input "checkbox" at bounding box center [170, 135] width 6 height 6
checkbox input "true"
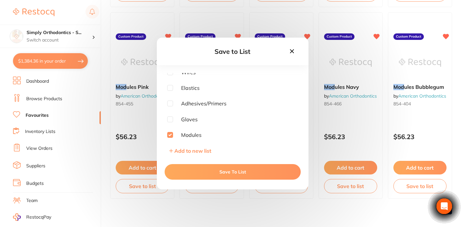
click at [179, 173] on button "Save To List" at bounding box center [232, 172] width 136 height 16
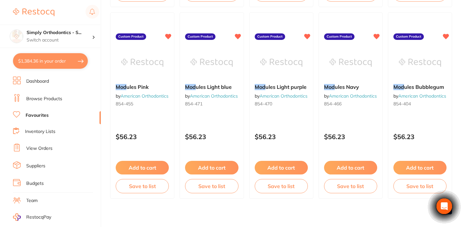
click at [212, 188] on button "Save to list" at bounding box center [211, 186] width 53 height 14
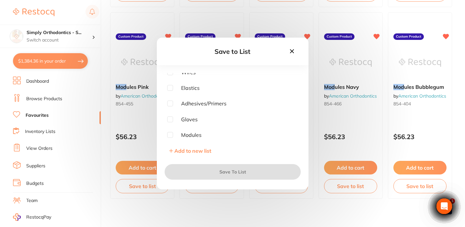
click at [170, 134] on input "checkbox" at bounding box center [170, 135] width 6 height 6
checkbox input "true"
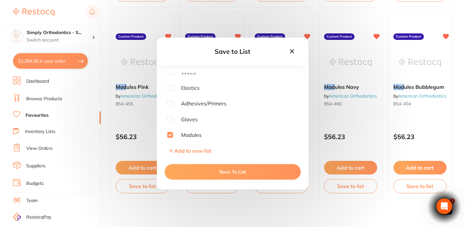
click at [200, 169] on button "Save To List" at bounding box center [232, 172] width 136 height 16
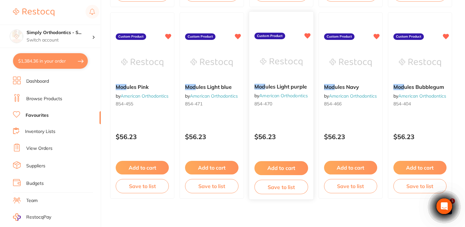
click at [285, 189] on button "Save to list" at bounding box center [281, 186] width 54 height 15
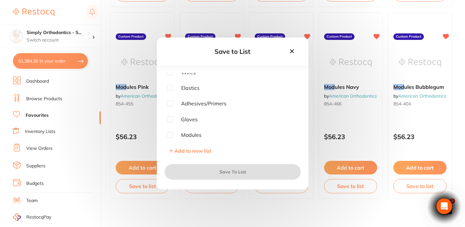
click at [169, 135] on input "checkbox" at bounding box center [170, 135] width 6 height 6
checkbox input "true"
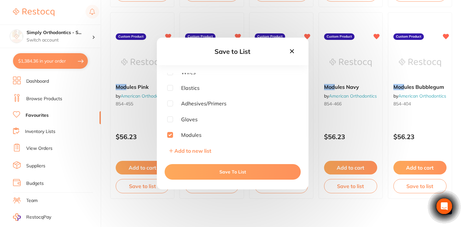
click at [192, 171] on button "Save To List" at bounding box center [232, 172] width 136 height 16
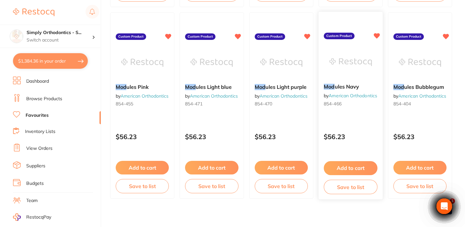
click at [353, 186] on button "Save to list" at bounding box center [350, 186] width 54 height 15
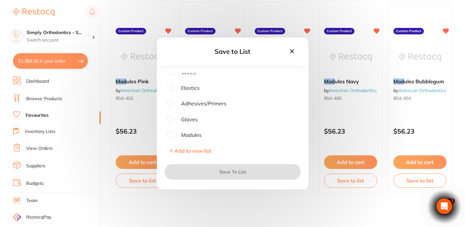
click at [170, 133] on input "checkbox" at bounding box center [170, 135] width 6 height 6
checkbox input "true"
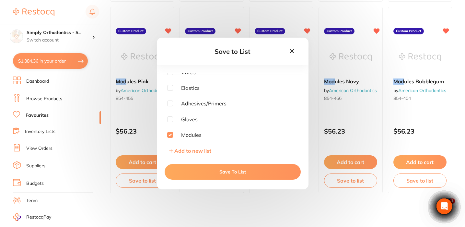
click at [190, 175] on button "Save To List" at bounding box center [232, 172] width 136 height 16
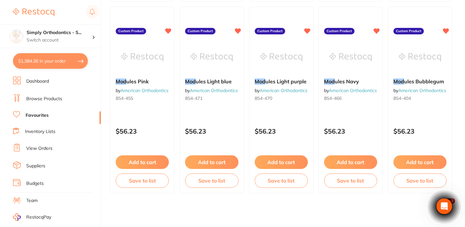
click at [348, 178] on button "Save to list" at bounding box center [350, 180] width 53 height 14
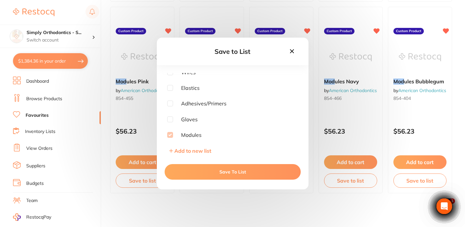
click at [290, 51] on icon at bounding box center [291, 51] width 7 height 7
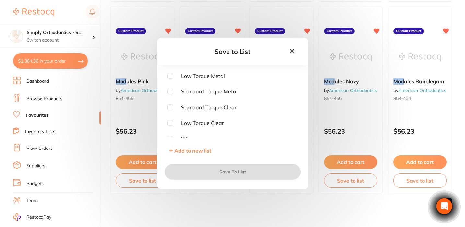
checkbox input "true"
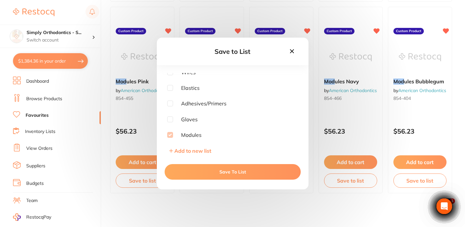
click at [294, 52] on icon at bounding box center [291, 51] width 7 height 7
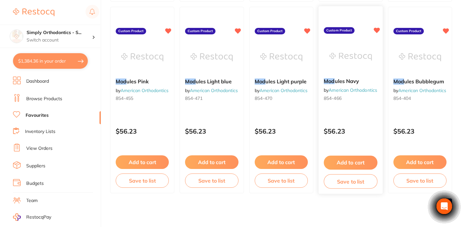
click at [355, 178] on button "Save to list" at bounding box center [350, 181] width 54 height 15
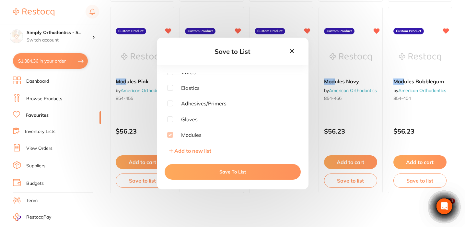
click at [289, 49] on icon at bounding box center [291, 51] width 7 height 7
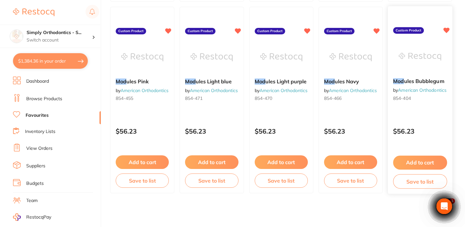
click at [403, 180] on button "Save to list" at bounding box center [420, 181] width 54 height 15
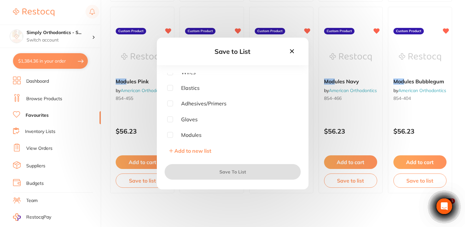
click at [168, 134] on input "checkbox" at bounding box center [170, 135] width 6 height 6
checkbox input "true"
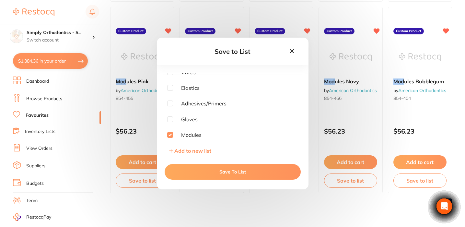
click at [231, 173] on button "Save To List" at bounding box center [232, 172] width 136 height 16
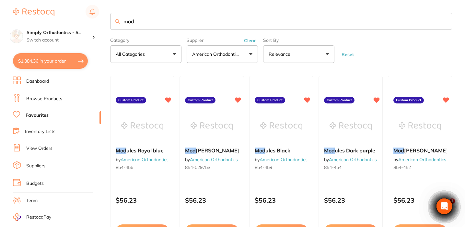
scroll to position [0, 0]
click at [442, 23] on input "mod" at bounding box center [281, 21] width 342 height 17
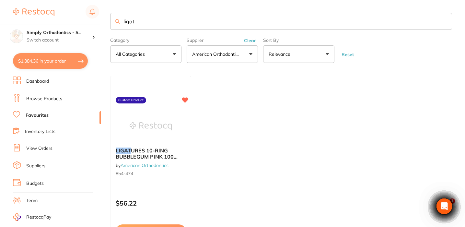
drag, startPoint x: 137, startPoint y: 22, endPoint x: 114, endPoint y: 21, distance: 22.7
click at [114, 21] on input "ligat" at bounding box center [281, 21] width 342 height 17
type input "mod"
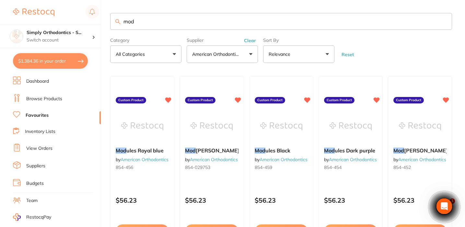
click at [38, 131] on link "Inventory Lists" at bounding box center [40, 131] width 30 height 6
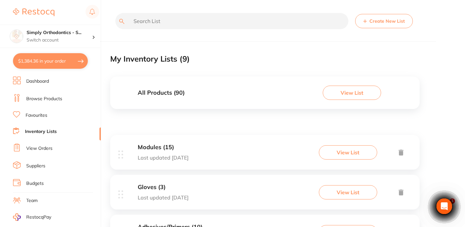
click at [380, 21] on button "Create New List" at bounding box center [384, 21] width 58 height 14
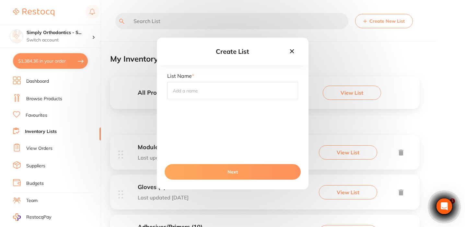
click at [198, 96] on input "text" at bounding box center [232, 90] width 131 height 17
type input "Power Chains"
click at [198, 169] on button "Next" at bounding box center [232, 172] width 136 height 16
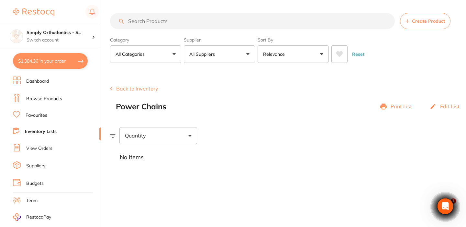
click at [41, 116] on link "Favourites" at bounding box center [37, 115] width 22 height 6
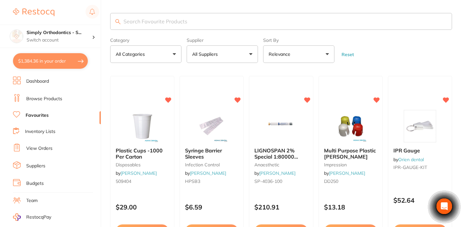
click at [228, 53] on button "All Suppliers" at bounding box center [221, 53] width 71 height 17
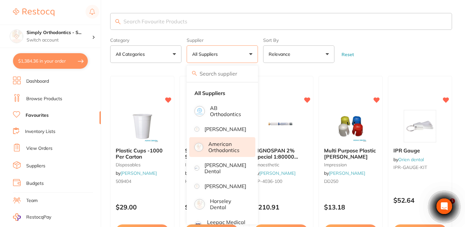
click at [223, 153] on p "American Orthodontics" at bounding box center [227, 147] width 38 height 12
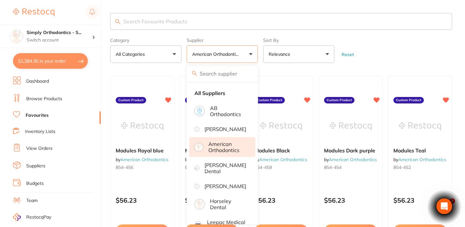
click at [191, 25] on input "search" at bounding box center [281, 21] width 342 height 17
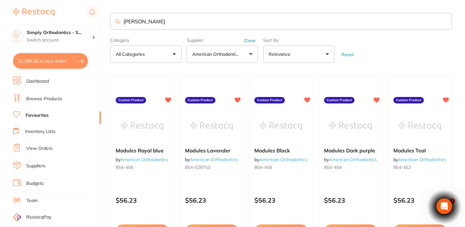
type input "power"
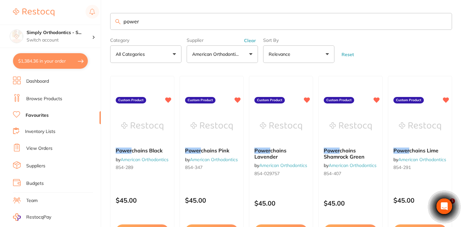
type input "power"
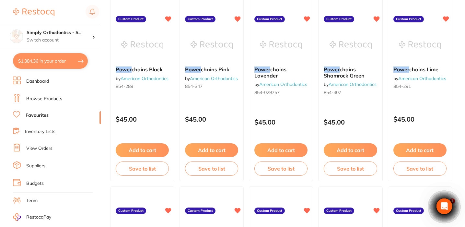
scroll to position [83, 0]
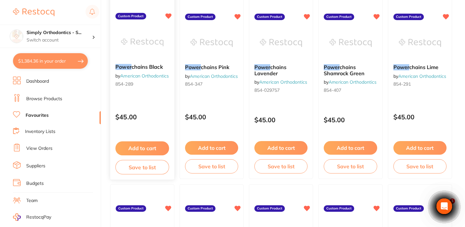
click at [147, 167] on button "Save to list" at bounding box center [142, 167] width 54 height 15
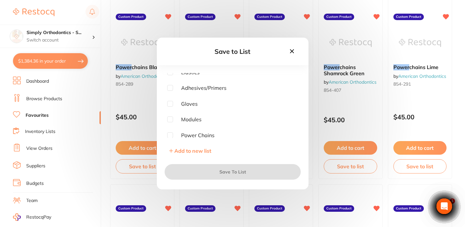
scroll to position [0, 0]
click at [170, 135] on input "checkbox" at bounding box center [170, 135] width 6 height 6
checkbox input "true"
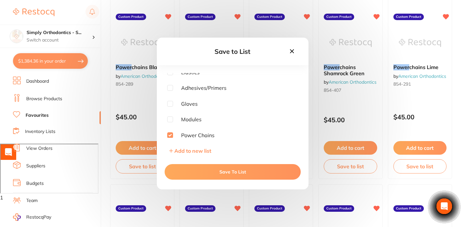
click at [203, 173] on button "Save To List" at bounding box center [232, 172] width 136 height 16
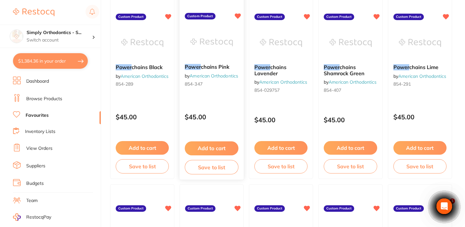
click at [203, 166] on button "Save to list" at bounding box center [212, 167] width 54 height 15
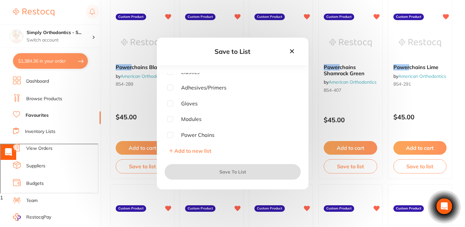
scroll to position [82, 0]
click at [172, 135] on input "checkbox" at bounding box center [170, 135] width 6 height 6
checkbox input "true"
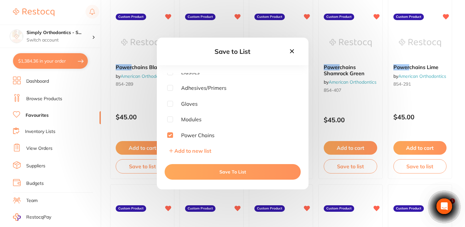
scroll to position [0, 0]
click at [193, 176] on button "Save To List" at bounding box center [232, 172] width 136 height 16
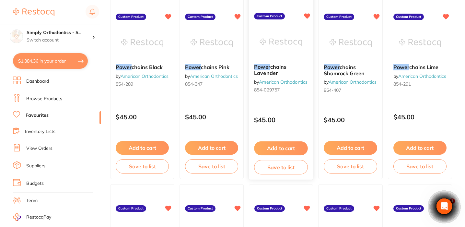
click at [279, 170] on button "Save to list" at bounding box center [281, 167] width 54 height 15
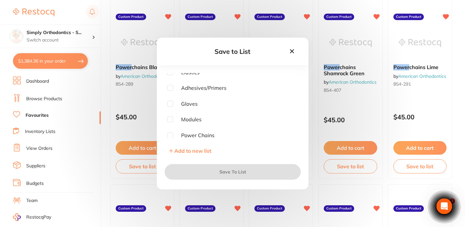
click at [169, 134] on input "checkbox" at bounding box center [170, 135] width 6 height 6
checkbox input "true"
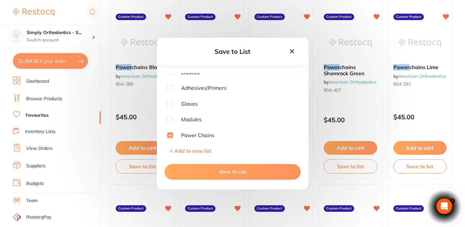
click at [192, 172] on button "Save To List" at bounding box center [232, 172] width 136 height 16
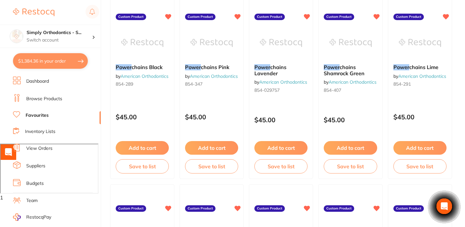
click at [354, 169] on button "Save to list" at bounding box center [349, 166] width 53 height 14
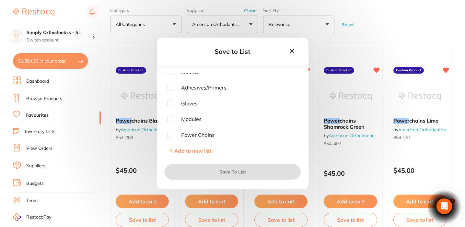
scroll to position [82, 0]
click at [170, 135] on input "checkbox" at bounding box center [170, 135] width 6 height 6
checkbox input "true"
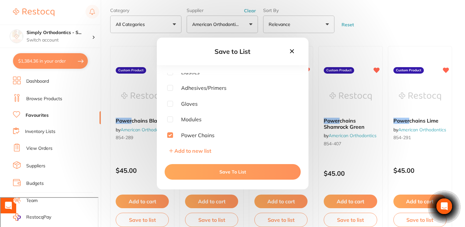
click at [201, 174] on button "Save To List" at bounding box center [232, 172] width 136 height 16
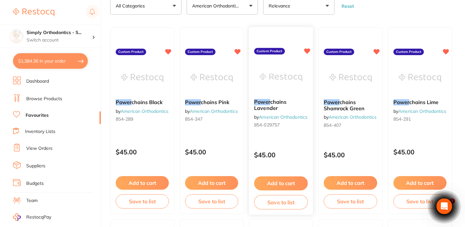
scroll to position [0, 0]
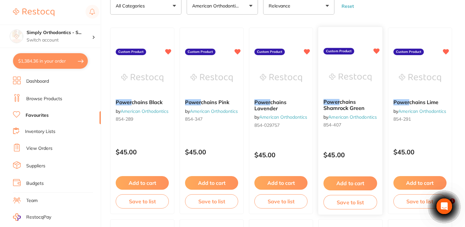
click at [332, 208] on button "Save to list" at bounding box center [350, 202] width 54 height 15
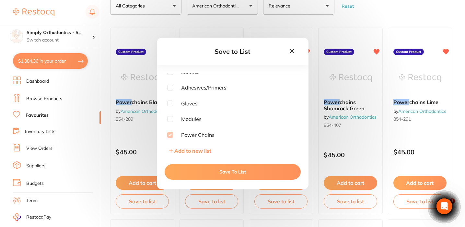
scroll to position [82, 0]
click at [292, 51] on icon at bounding box center [291, 51] width 4 height 4
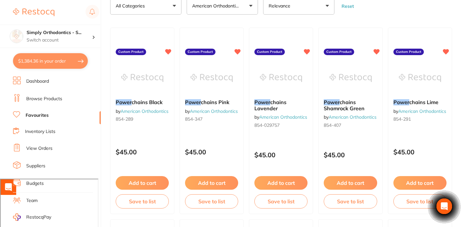
click at [406, 205] on button "Save to list" at bounding box center [419, 201] width 53 height 14
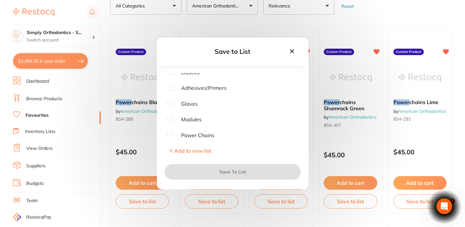
click at [170, 134] on input "checkbox" at bounding box center [170, 135] width 6 height 6
checkbox input "true"
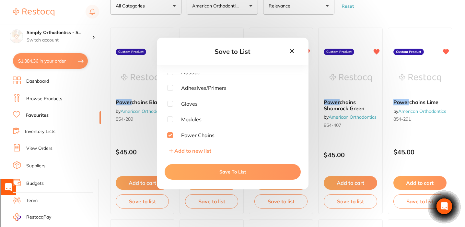
click at [195, 173] on button "Save To List" at bounding box center [232, 172] width 136 height 16
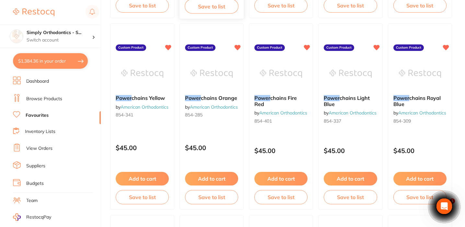
scroll to position [244, 0]
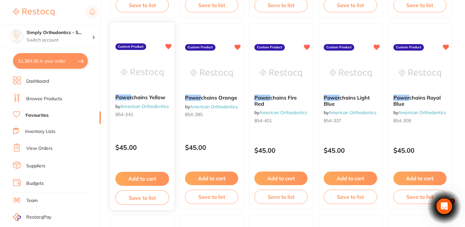
click at [150, 194] on button "Save to list" at bounding box center [142, 197] width 54 height 15
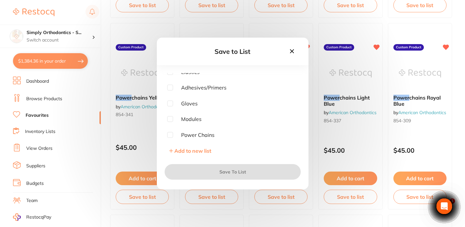
scroll to position [82, 0]
click at [170, 134] on input "checkbox" at bounding box center [170, 135] width 6 height 6
checkbox input "true"
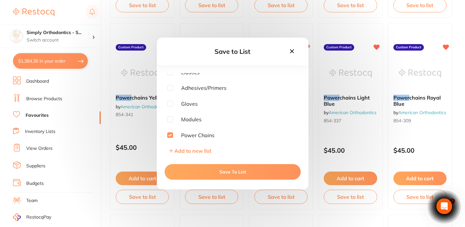
scroll to position [0, 0]
click at [224, 171] on button "Save To List" at bounding box center [232, 172] width 136 height 16
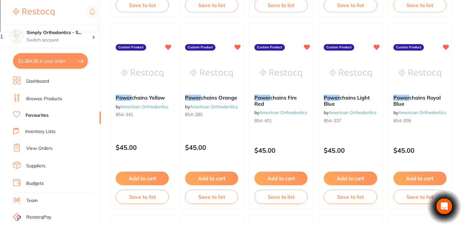
click at [216, 198] on button "Save to list" at bounding box center [211, 196] width 53 height 14
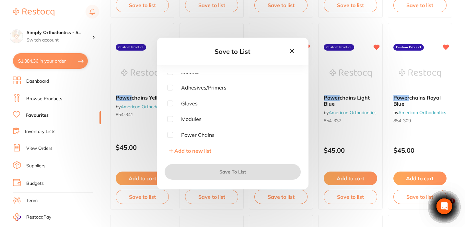
scroll to position [82, 0]
click at [172, 134] on input "checkbox" at bounding box center [170, 135] width 6 height 6
checkbox input "true"
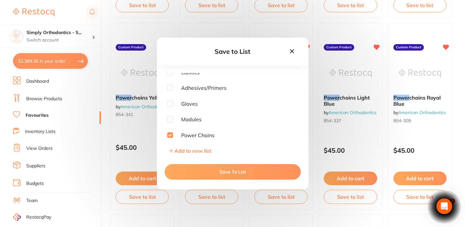
scroll to position [0, 0]
click at [210, 172] on button "Save To List" at bounding box center [232, 172] width 136 height 16
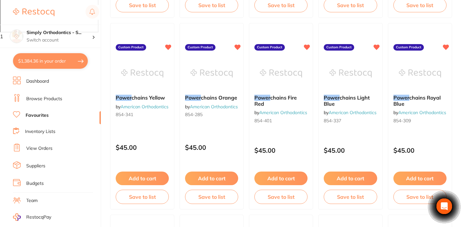
click at [289, 199] on button "Save to list" at bounding box center [280, 196] width 53 height 14
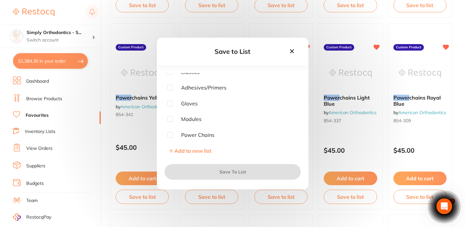
scroll to position [82, 0]
click at [172, 132] on input "checkbox" at bounding box center [170, 135] width 6 height 6
checkbox input "true"
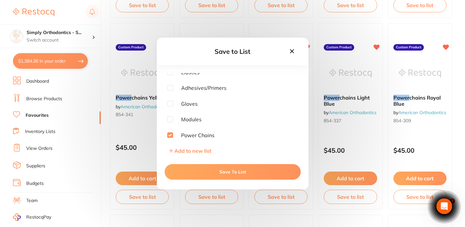
scroll to position [0, 0]
click at [219, 171] on button "Save To List" at bounding box center [232, 172] width 136 height 16
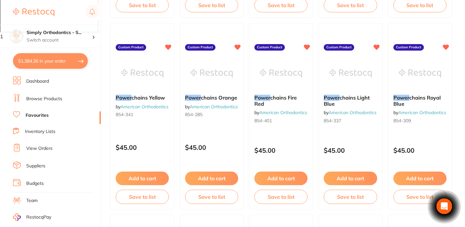
click at [353, 199] on button "Save to list" at bounding box center [349, 196] width 53 height 14
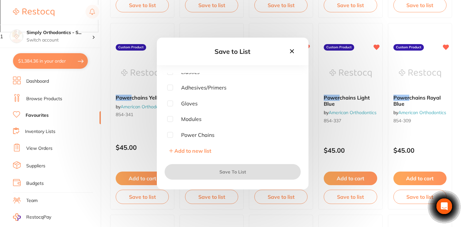
scroll to position [82, 0]
click at [170, 136] on input "checkbox" at bounding box center [170, 135] width 6 height 6
checkbox input "true"
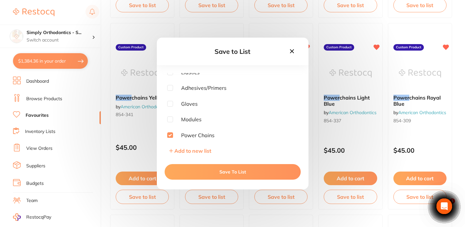
scroll to position [0, 0]
click at [215, 173] on button "Save To List" at bounding box center [232, 172] width 136 height 16
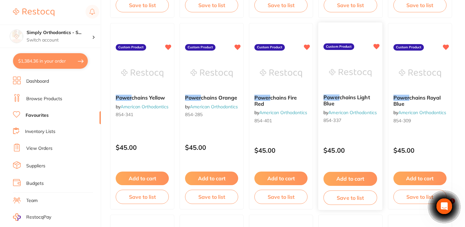
click at [353, 196] on button "Save to list" at bounding box center [350, 197] width 54 height 15
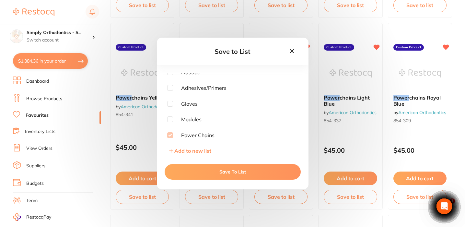
click at [290, 51] on icon at bounding box center [291, 51] width 7 height 7
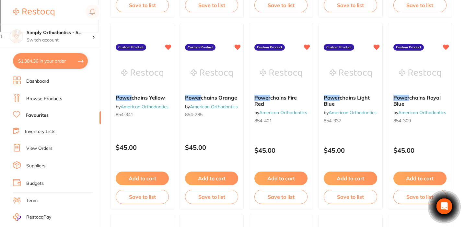
click at [410, 201] on button "Save to list" at bounding box center [419, 196] width 53 height 14
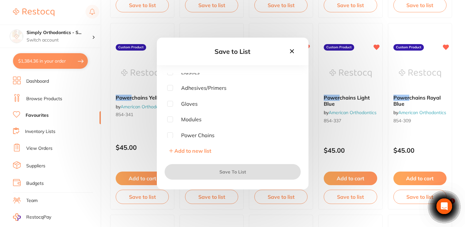
click at [170, 134] on input "checkbox" at bounding box center [170, 135] width 6 height 6
checkbox input "true"
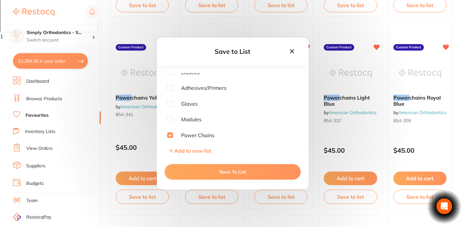
click at [227, 179] on button "Save To List" at bounding box center [232, 172] width 136 height 16
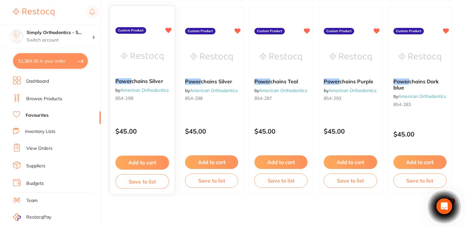
click at [150, 182] on button "Save to list" at bounding box center [142, 181] width 54 height 15
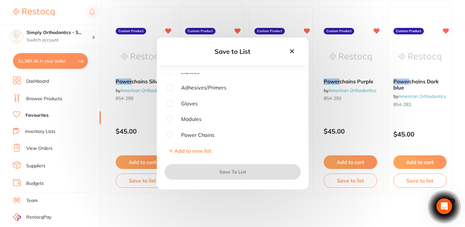
scroll to position [82, 0]
click at [171, 135] on input "checkbox" at bounding box center [170, 135] width 6 height 6
checkbox input "true"
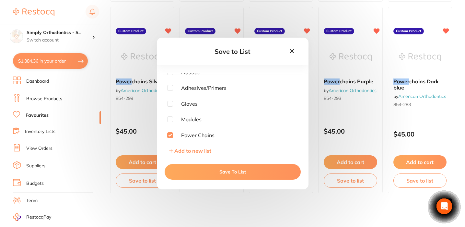
click at [199, 174] on button "Save To List" at bounding box center [232, 172] width 136 height 16
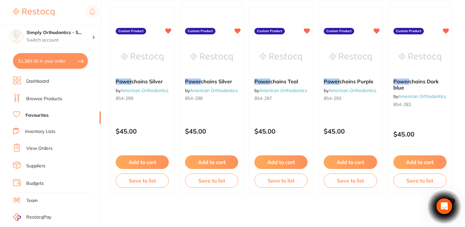
scroll to position [453, 0]
click at [277, 176] on button "Save to list" at bounding box center [281, 181] width 54 height 15
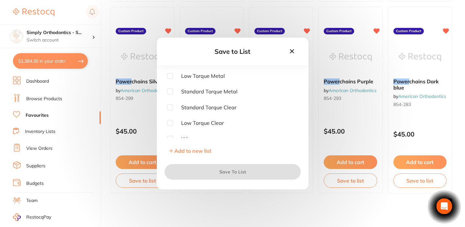
click at [291, 54] on icon at bounding box center [291, 51] width 7 height 7
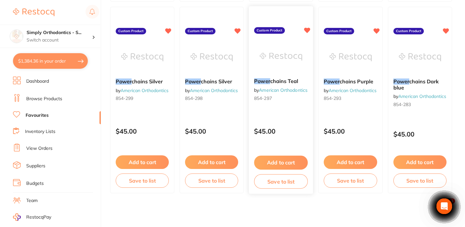
scroll to position [0, 0]
click at [277, 181] on button "Save to list" at bounding box center [281, 181] width 54 height 15
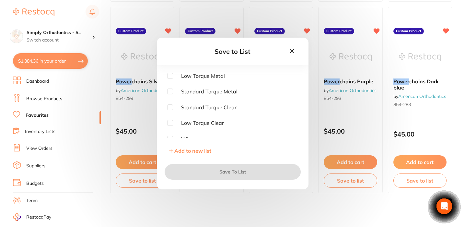
click at [292, 50] on icon at bounding box center [291, 51] width 7 height 7
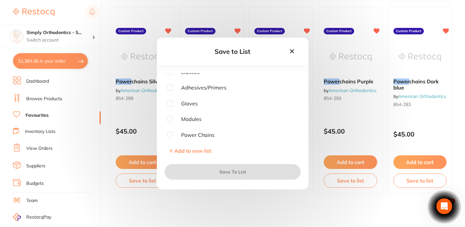
scroll to position [82, 0]
click at [172, 133] on input "checkbox" at bounding box center [170, 135] width 6 height 6
checkbox input "true"
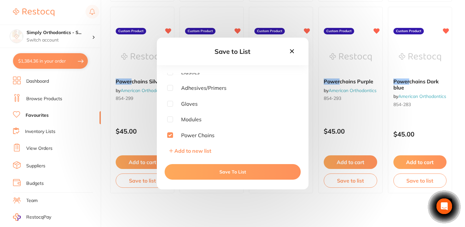
click at [220, 171] on button "Save To List" at bounding box center [232, 172] width 136 height 16
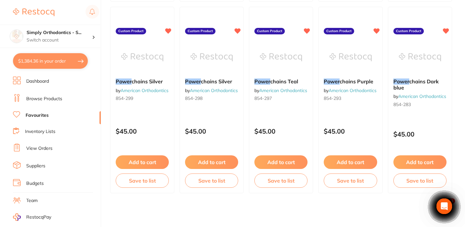
scroll to position [0, 0]
click at [353, 184] on button "Save to list" at bounding box center [350, 181] width 54 height 15
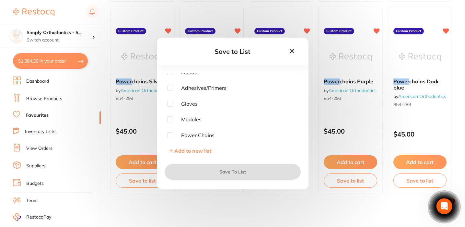
click at [170, 134] on input "checkbox" at bounding box center [170, 135] width 6 height 6
checkbox input "true"
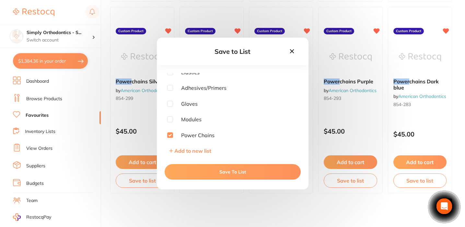
click at [207, 175] on button "Save To List" at bounding box center [232, 172] width 136 height 16
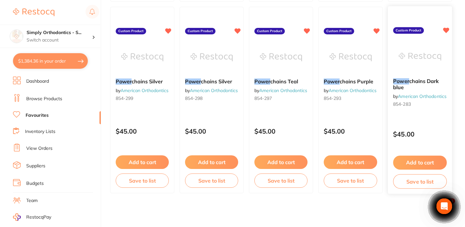
click at [413, 180] on button "Save to list" at bounding box center [420, 181] width 54 height 15
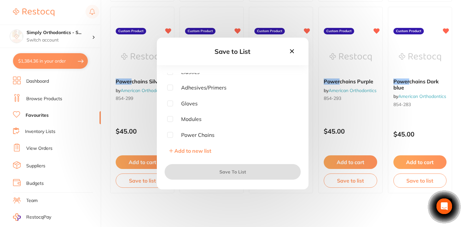
scroll to position [82, 0]
click at [188, 133] on span "Power Chains" at bounding box center [193, 135] width 41 height 6
click at [171, 135] on input "checkbox" at bounding box center [170, 135] width 6 height 6
checkbox input "true"
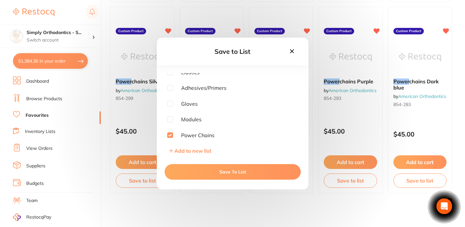
click at [204, 174] on button "Save To List" at bounding box center [232, 172] width 136 height 16
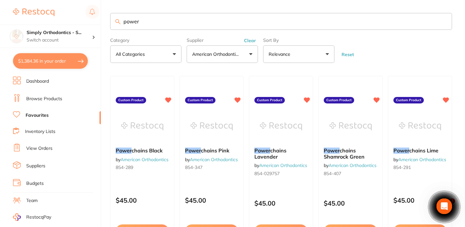
click at [242, 55] on span at bounding box center [242, 54] width 3 height 3
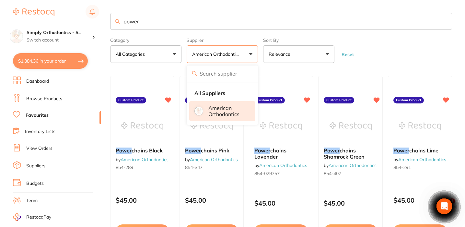
click at [213, 111] on p "American Orthodontics" at bounding box center [227, 111] width 38 height 12
click at [215, 77] on input "search" at bounding box center [221, 73] width 71 height 16
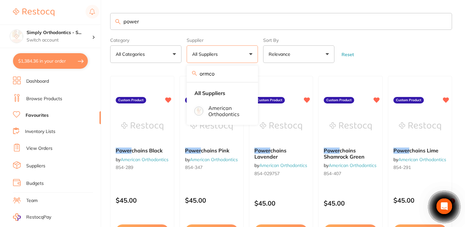
type input "ormco"
click at [146, 55] on button "All Categories" at bounding box center [145, 53] width 71 height 17
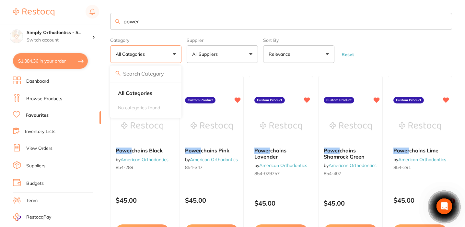
click at [422, 39] on form "Category All Categories All Categories No categories found Clear Category true …" at bounding box center [281, 49] width 342 height 28
click at [156, 21] on input "power" at bounding box center [281, 21] width 342 height 17
drag, startPoint x: 148, startPoint y: 22, endPoint x: 113, endPoint y: 22, distance: 35.3
click at [113, 22] on input "power" at bounding box center [281, 21] width 342 height 17
type input "chain"
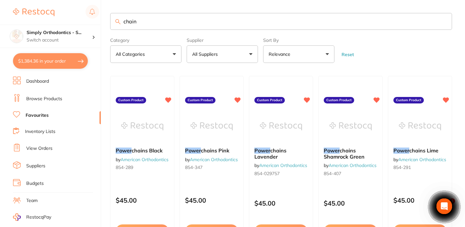
click at [252, 57] on button "All Suppliers" at bounding box center [221, 53] width 71 height 17
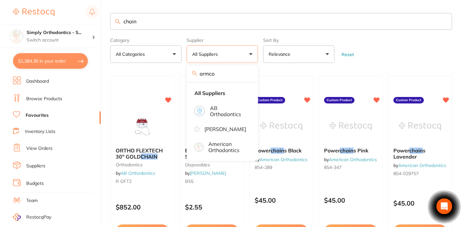
drag, startPoint x: 239, startPoint y: 80, endPoint x: 214, endPoint y: 75, distance: 25.1
click at [214, 75] on input "ormco" at bounding box center [221, 73] width 71 height 16
click at [247, 75] on input "ormco" at bounding box center [221, 73] width 71 height 16
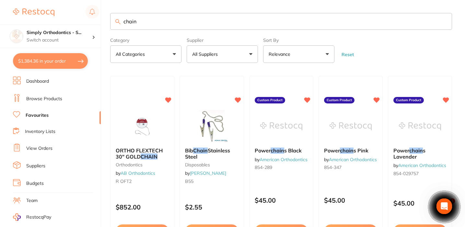
drag, startPoint x: 140, startPoint y: 21, endPoint x: 112, endPoint y: 19, distance: 27.9
click at [112, 19] on input "chain" at bounding box center [281, 21] width 342 height 17
type input "closed"
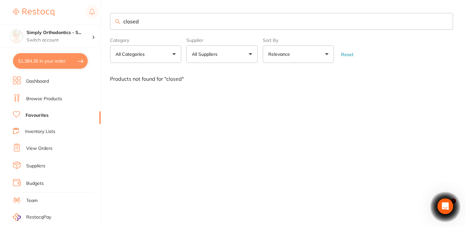
drag, startPoint x: 145, startPoint y: 21, endPoint x: 121, endPoint y: 21, distance: 23.6
click at [121, 21] on input "closed" at bounding box center [281, 21] width 343 height 17
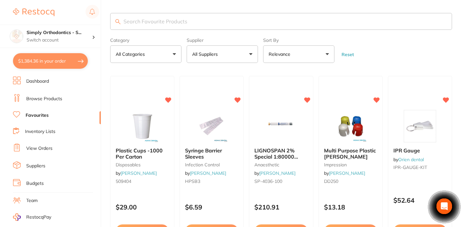
click at [34, 98] on link "Browse Products" at bounding box center [44, 98] width 36 height 6
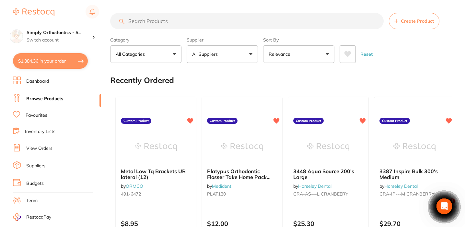
click at [181, 24] on input "search" at bounding box center [246, 21] width 273 height 16
type input "o"
click at [237, 63] on button "All Suppliers" at bounding box center [221, 53] width 71 height 17
type input "armco"
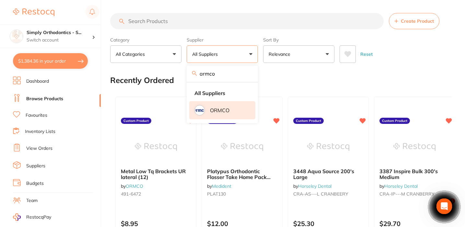
drag, startPoint x: 227, startPoint y: 131, endPoint x: 215, endPoint y: 114, distance: 21.1
click at [215, 113] on p "ORMCO" at bounding box center [219, 110] width 19 height 6
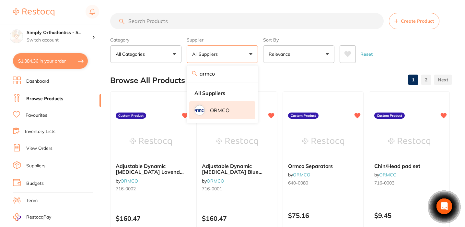
click at [171, 22] on input "search" at bounding box center [246, 21] width 273 height 16
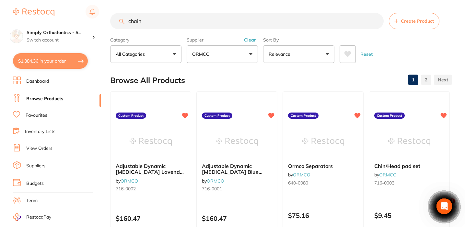
type input "chain"
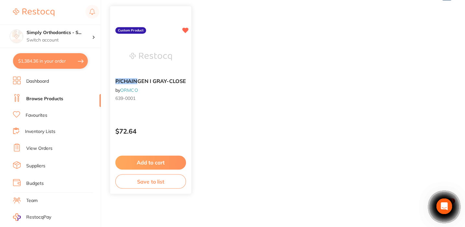
scroll to position [85, 0]
click at [136, 183] on button "Save to list" at bounding box center [150, 181] width 71 height 15
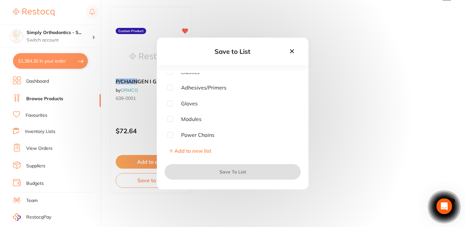
scroll to position [82, 0]
click at [169, 132] on input "checkbox" at bounding box center [170, 135] width 6 height 6
checkbox input "true"
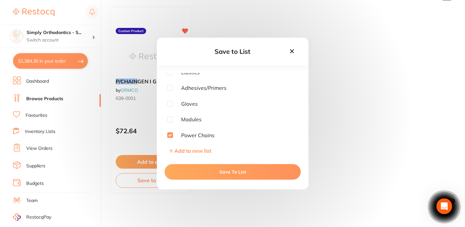
click at [193, 173] on button "Save To List" at bounding box center [232, 172] width 136 height 16
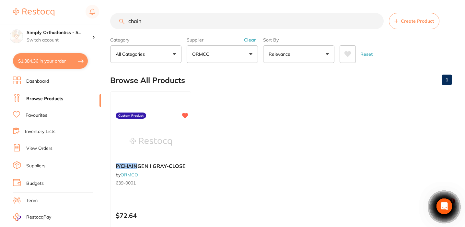
scroll to position [0, 0]
click at [154, 27] on input "chain" at bounding box center [246, 21] width 273 height 16
drag, startPoint x: 154, startPoint y: 27, endPoint x: 126, endPoint y: 21, distance: 28.6
click at [126, 21] on input "chain" at bounding box center [246, 21] width 273 height 16
type input "close"
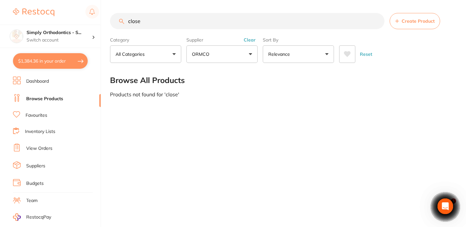
drag, startPoint x: 142, startPoint y: 22, endPoint x: 94, endPoint y: 20, distance: 47.9
click at [94, 20] on div "$1,384.36 Simply Orthodontics - S... Switch account Simply Orthodontics - Sunbu…" at bounding box center [233, 113] width 466 height 227
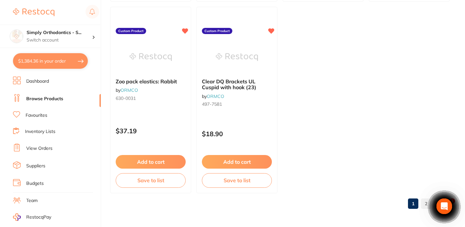
scroll to position [2573, 0]
click at [421, 201] on link "2" at bounding box center [426, 203] width 10 height 13
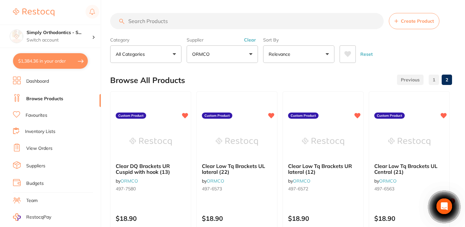
scroll to position [0, 0]
click at [70, 37] on p "Switch account" at bounding box center [59, 40] width 65 height 6
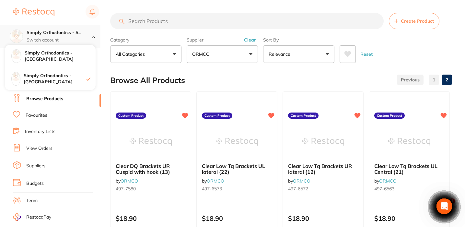
click at [70, 37] on p "Switch account" at bounding box center [59, 40] width 65 height 6
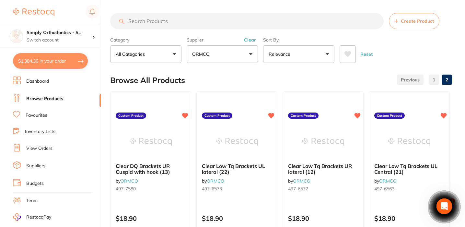
click at [33, 127] on li "Inventory Lists" at bounding box center [57, 131] width 88 height 9
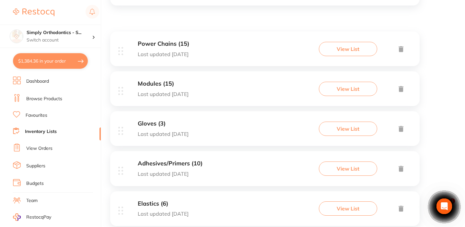
scroll to position [105, 0]
